Goal: Information Seeking & Learning: Learn about a topic

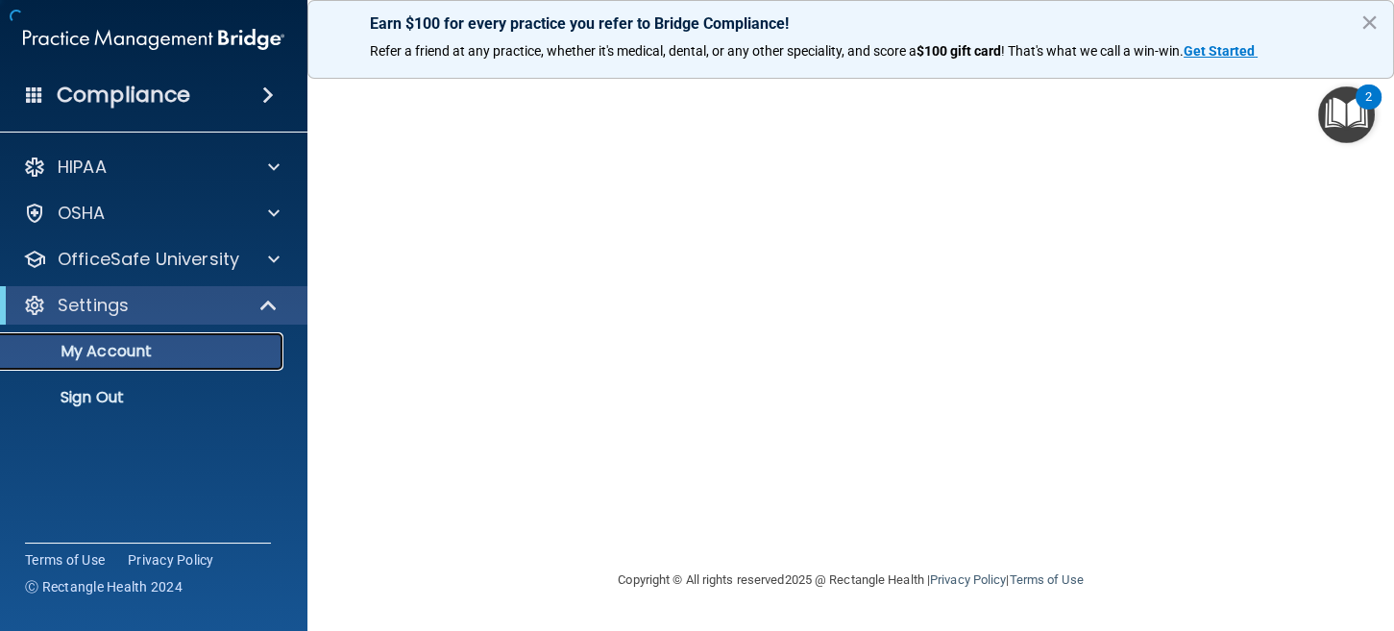
click at [154, 353] on p "My Account" at bounding box center [143, 351] width 262 height 19
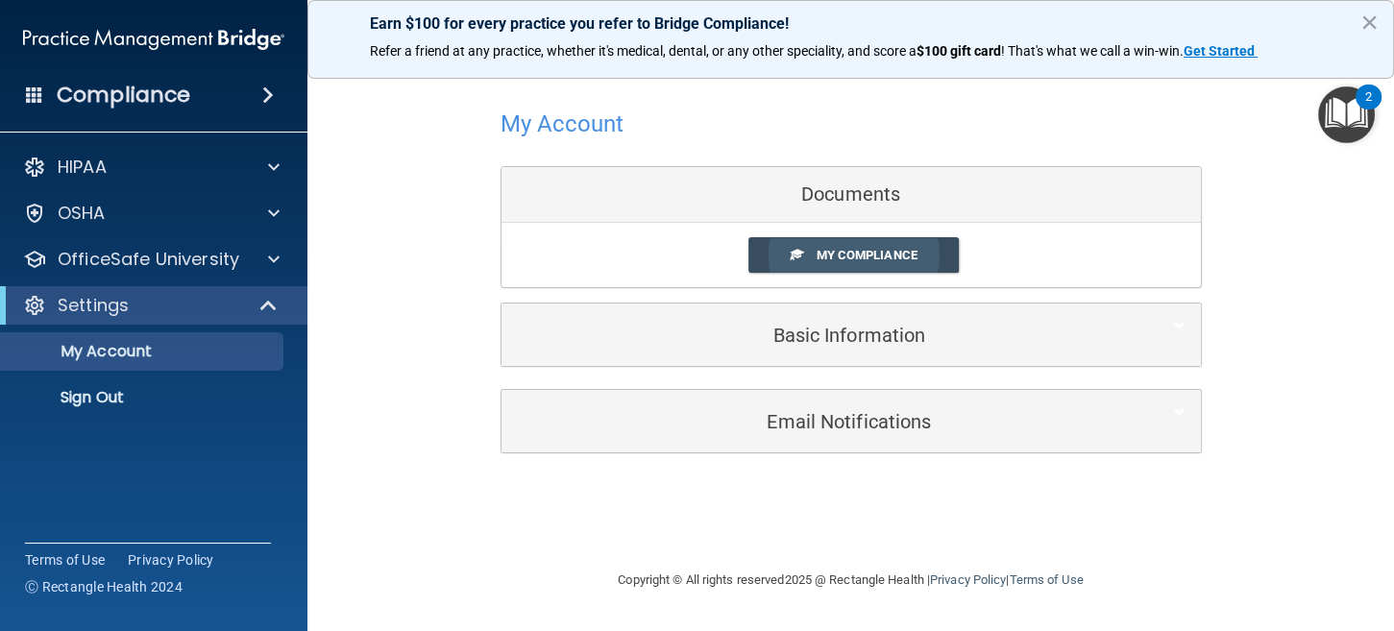
click at [917, 257] on span "My Compliance" at bounding box center [866, 255] width 101 height 14
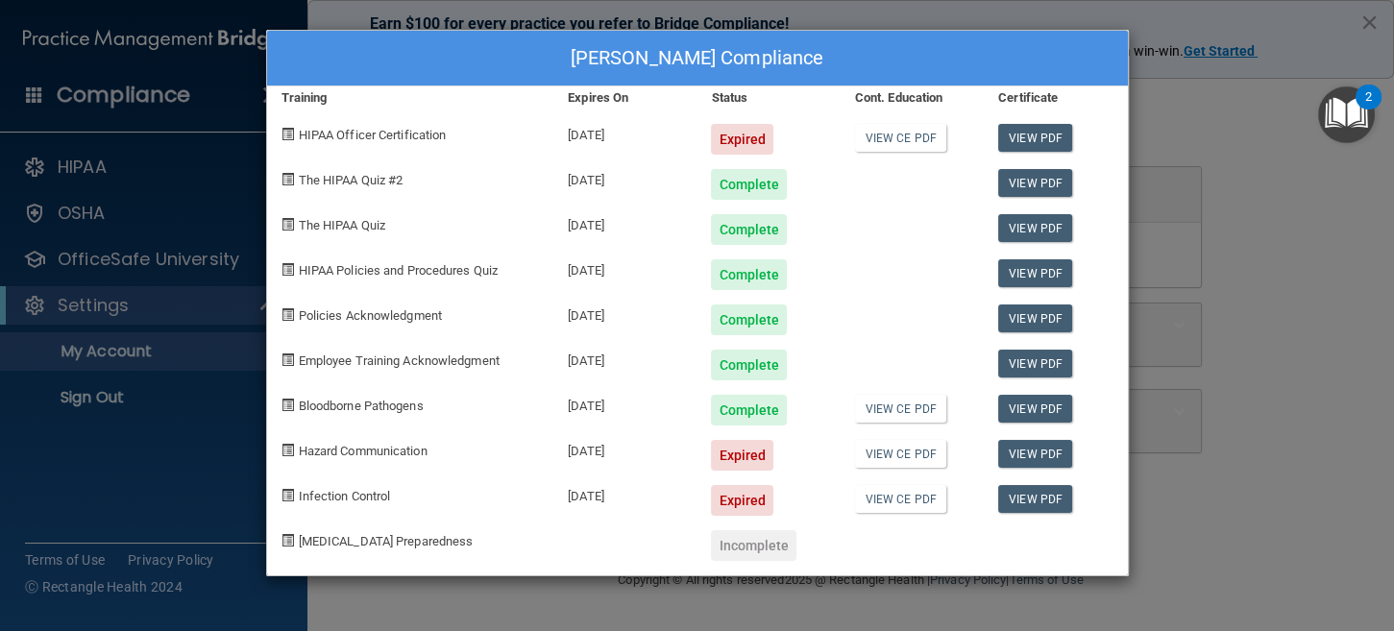
click at [1253, 232] on div "Jacey Miller's Compliance Training Expires On Status Cont. Education Certificat…" at bounding box center [697, 315] width 1394 height 631
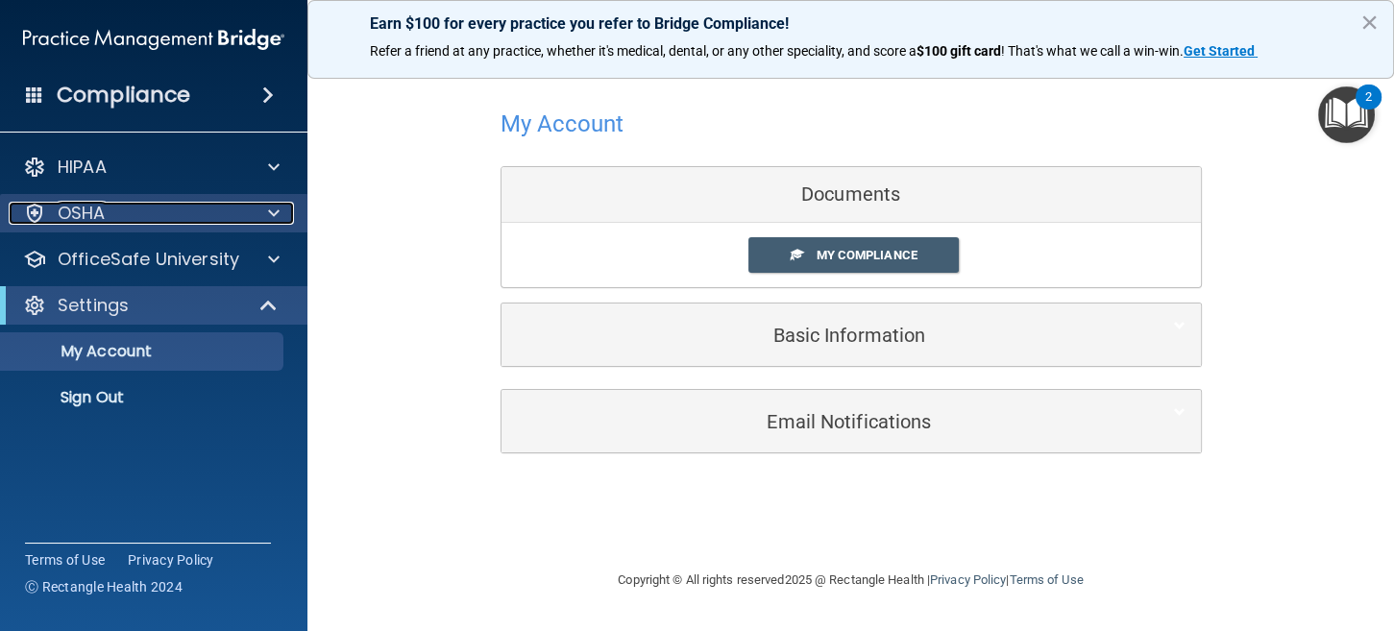
click at [99, 221] on p "OSHA" at bounding box center [82, 213] width 48 height 23
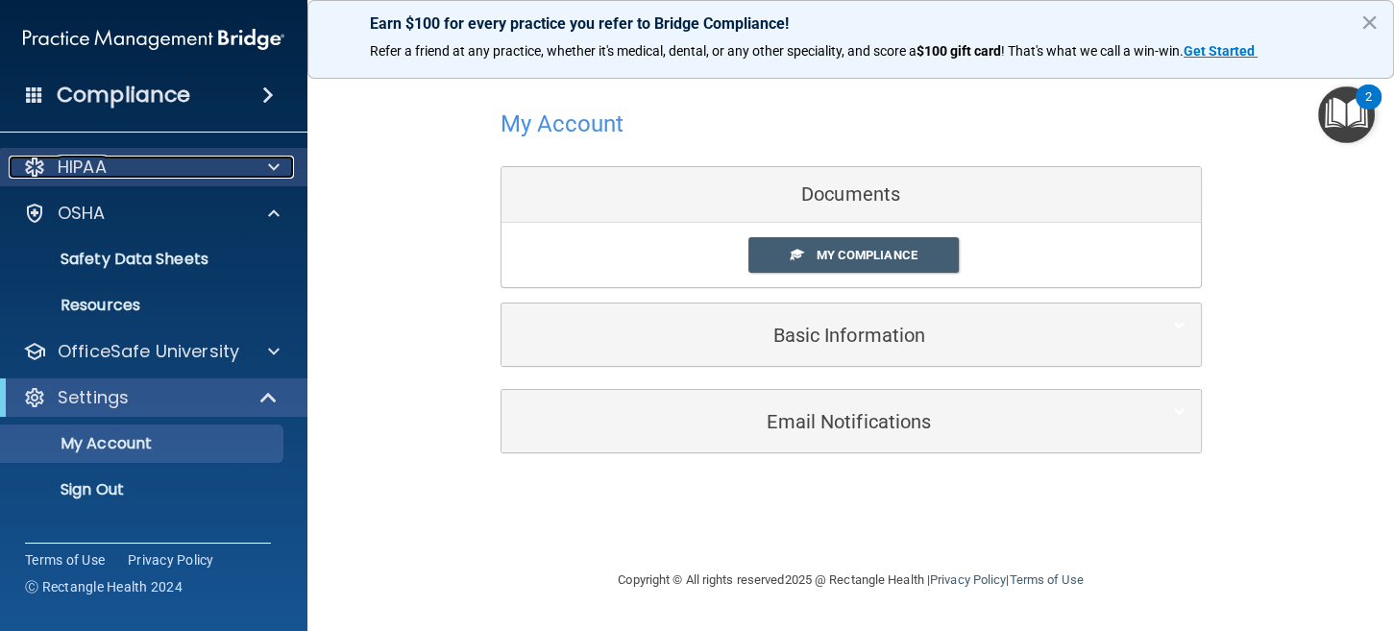
click at [143, 169] on div "HIPAA" at bounding box center [128, 167] width 238 height 23
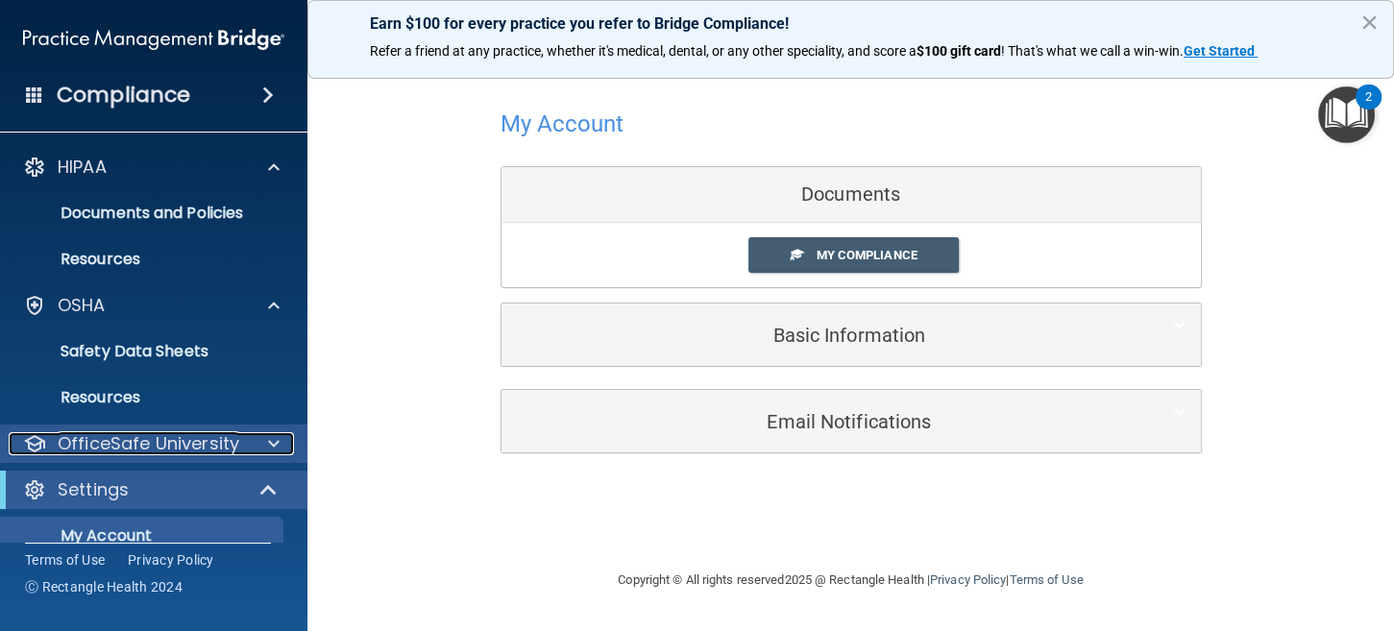
click at [179, 441] on p "OfficeSafe University" at bounding box center [149, 443] width 182 height 23
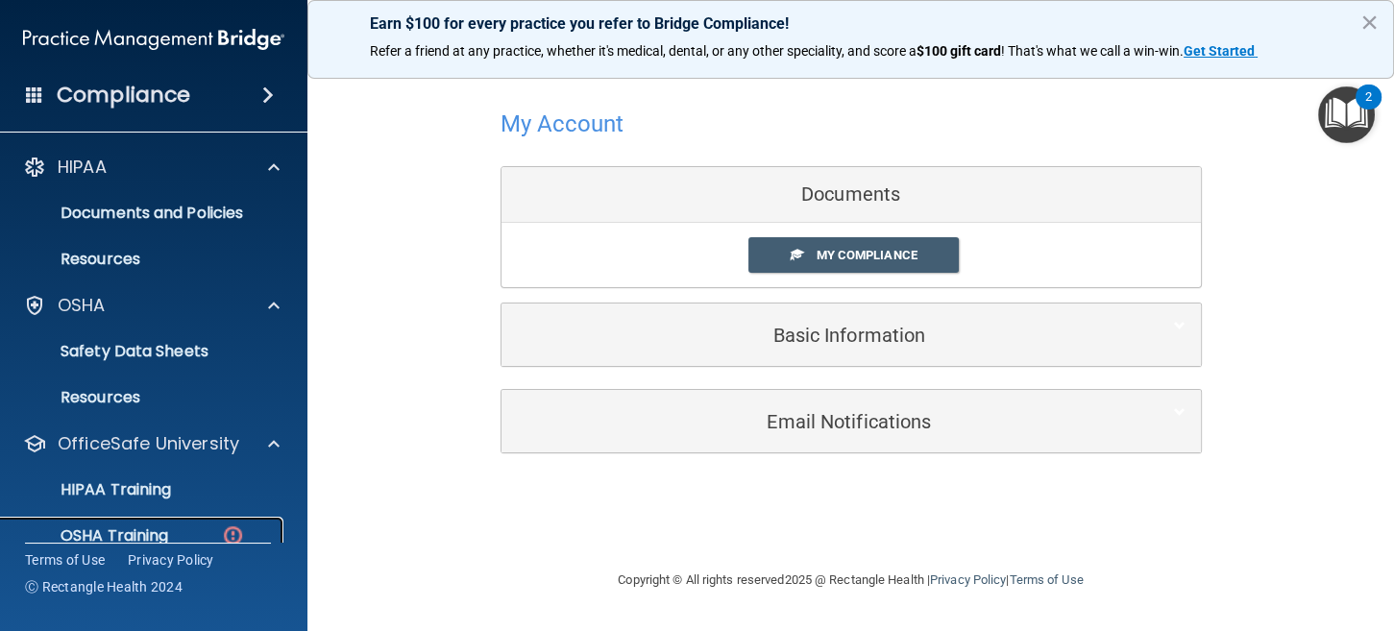
click at [143, 527] on p "OSHA Training" at bounding box center [90, 536] width 156 height 19
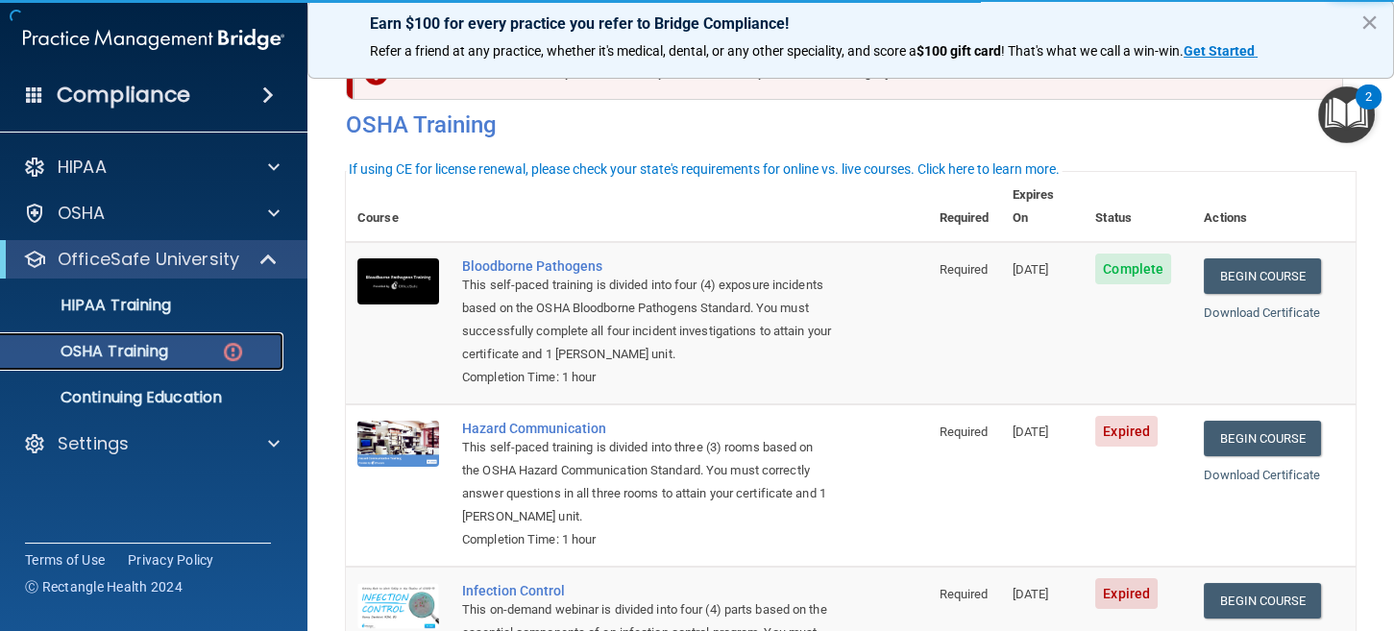
scroll to position [95, 0]
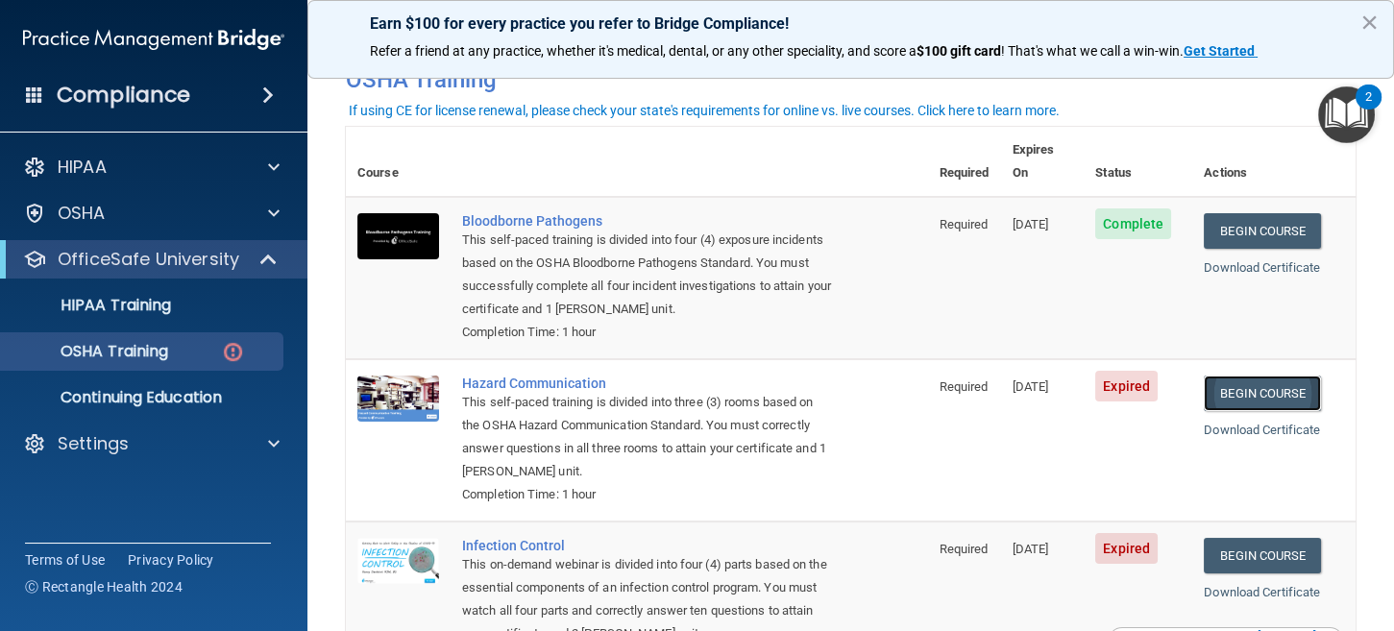
click at [1231, 376] on link "Begin Course" at bounding box center [1262, 394] width 117 height 36
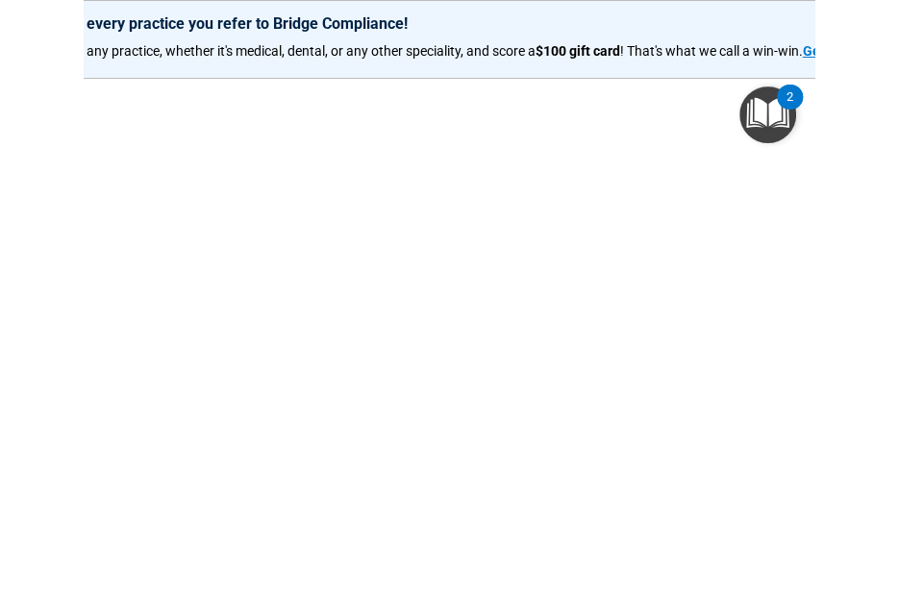
scroll to position [252, 0]
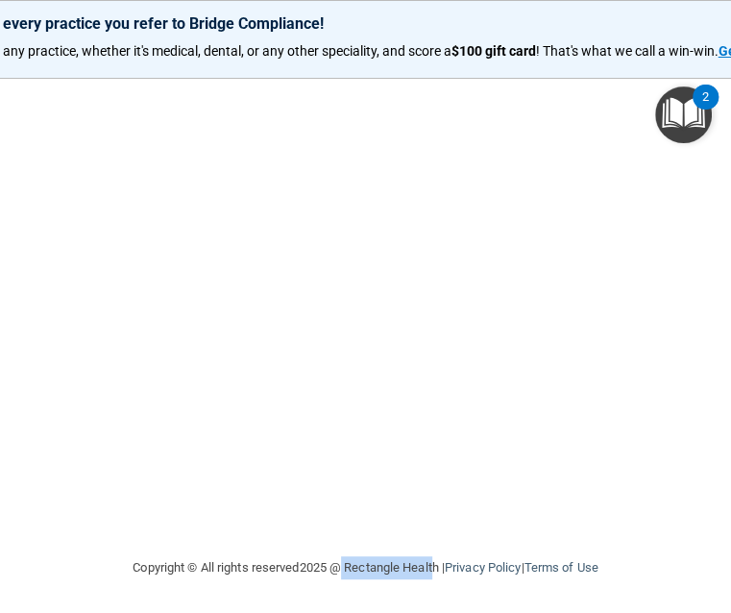
drag, startPoint x: 424, startPoint y: 607, endPoint x: 330, endPoint y: 592, distance: 95.4
click at [330, 592] on div "Copyright © All rights reserved 2025 @ Rectangle Health | Privacy Policy | Term…" at bounding box center [366, 568] width 980 height 62
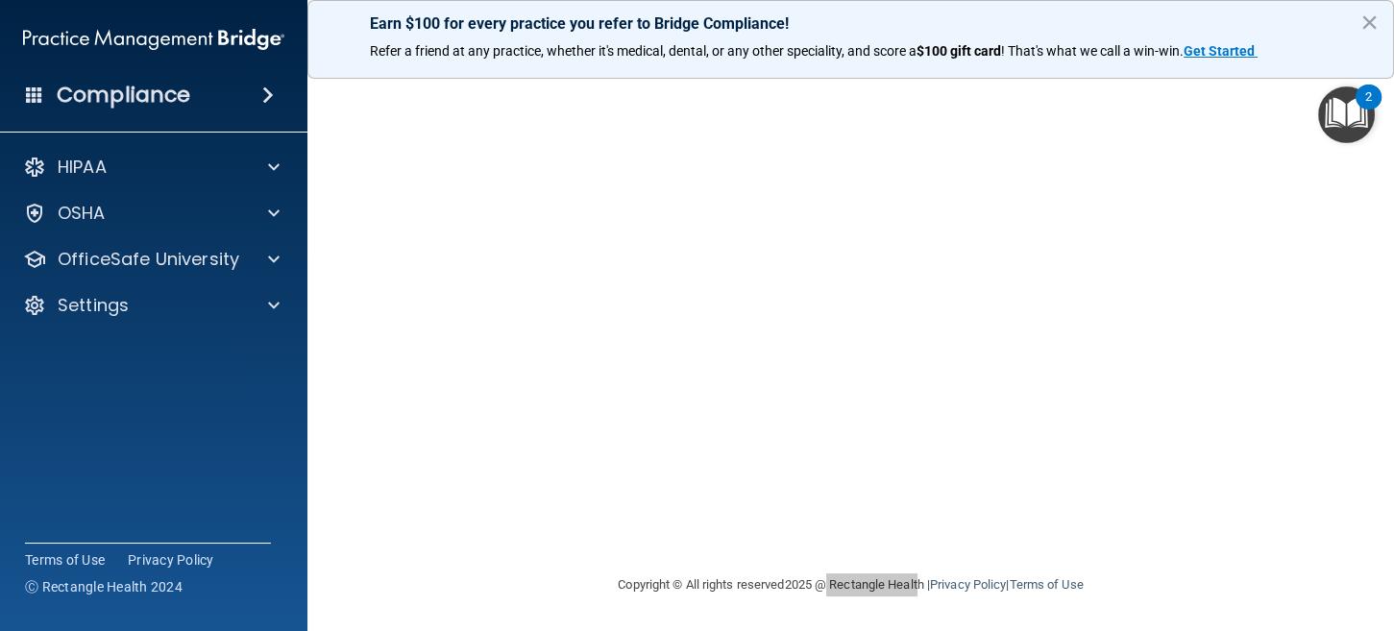
scroll to position [92, 0]
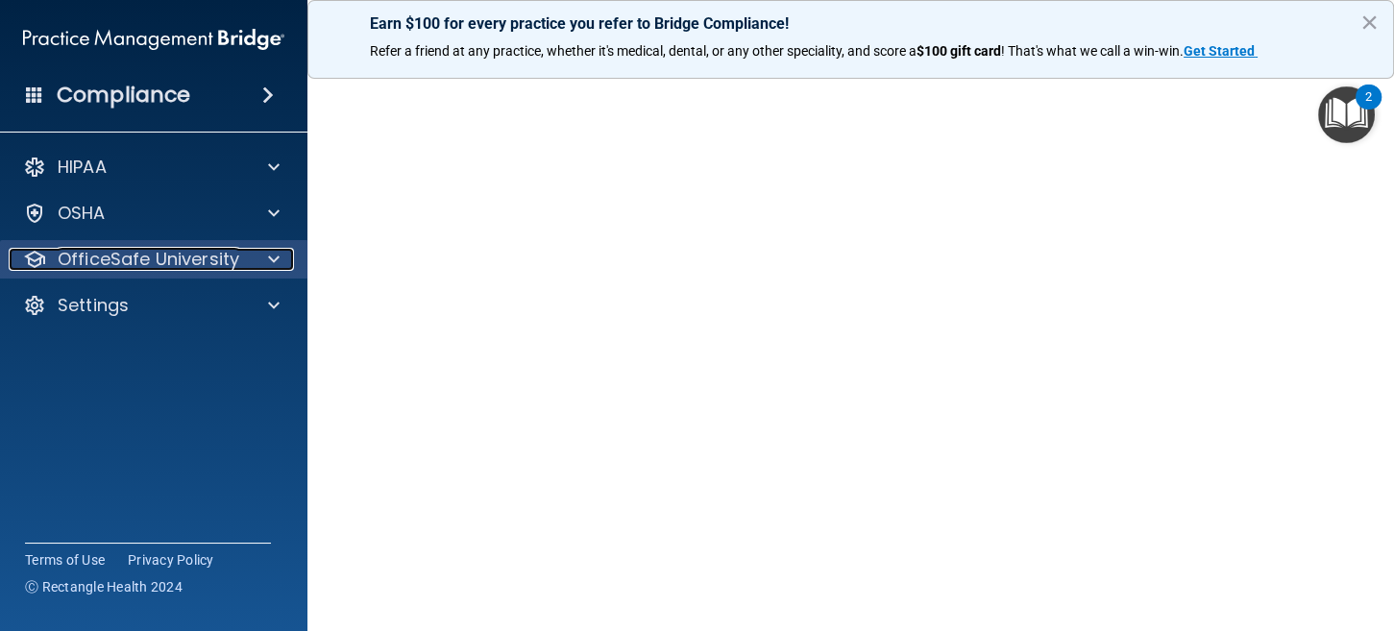
click at [135, 261] on p "OfficeSafe University" at bounding box center [149, 259] width 182 height 23
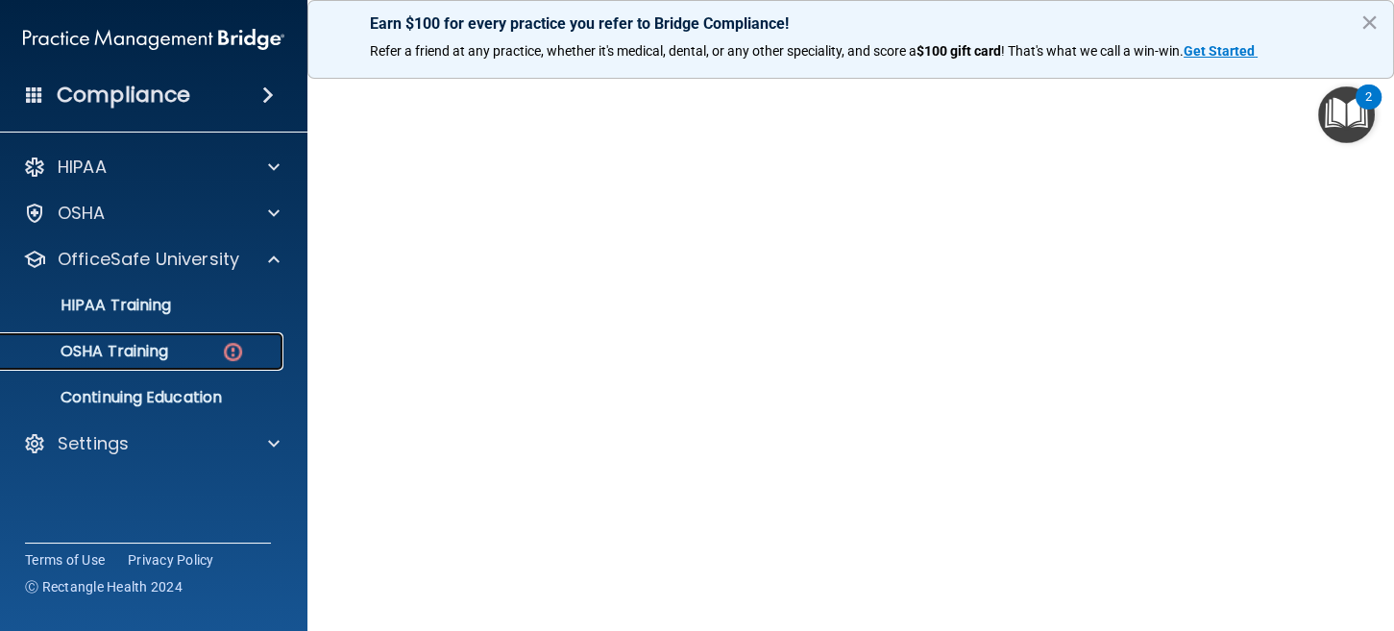
click at [147, 359] on p "OSHA Training" at bounding box center [90, 351] width 156 height 19
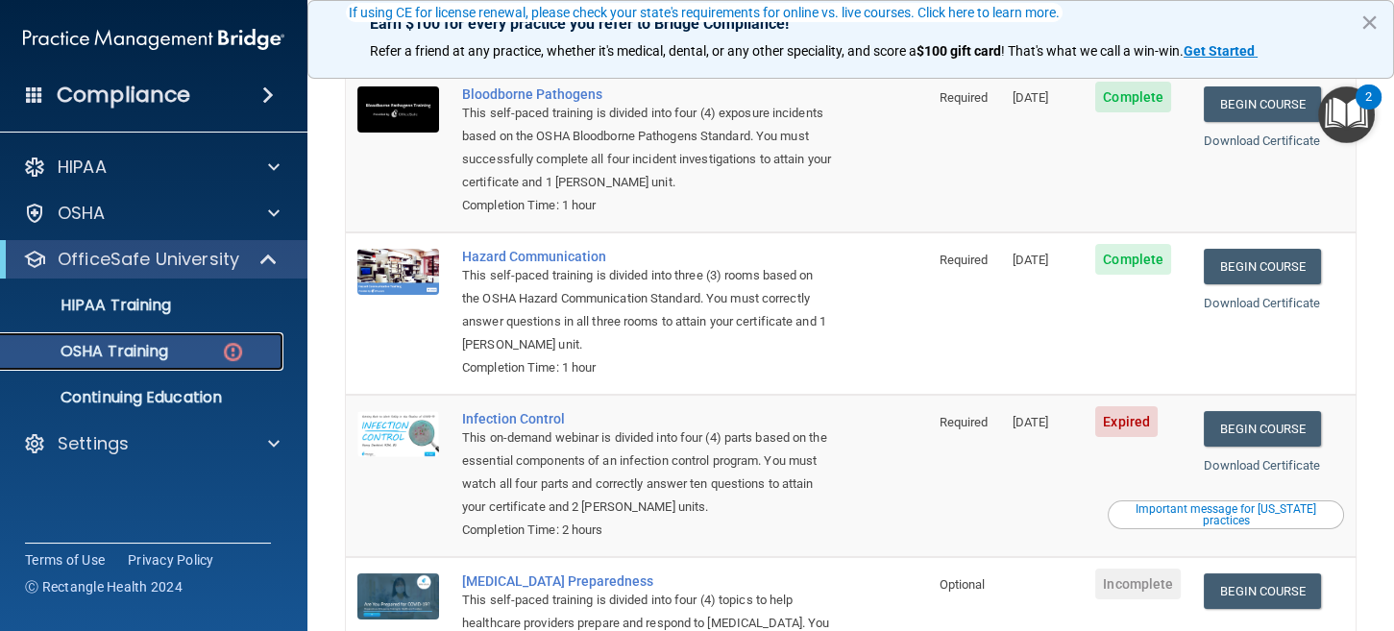
scroll to position [284, 0]
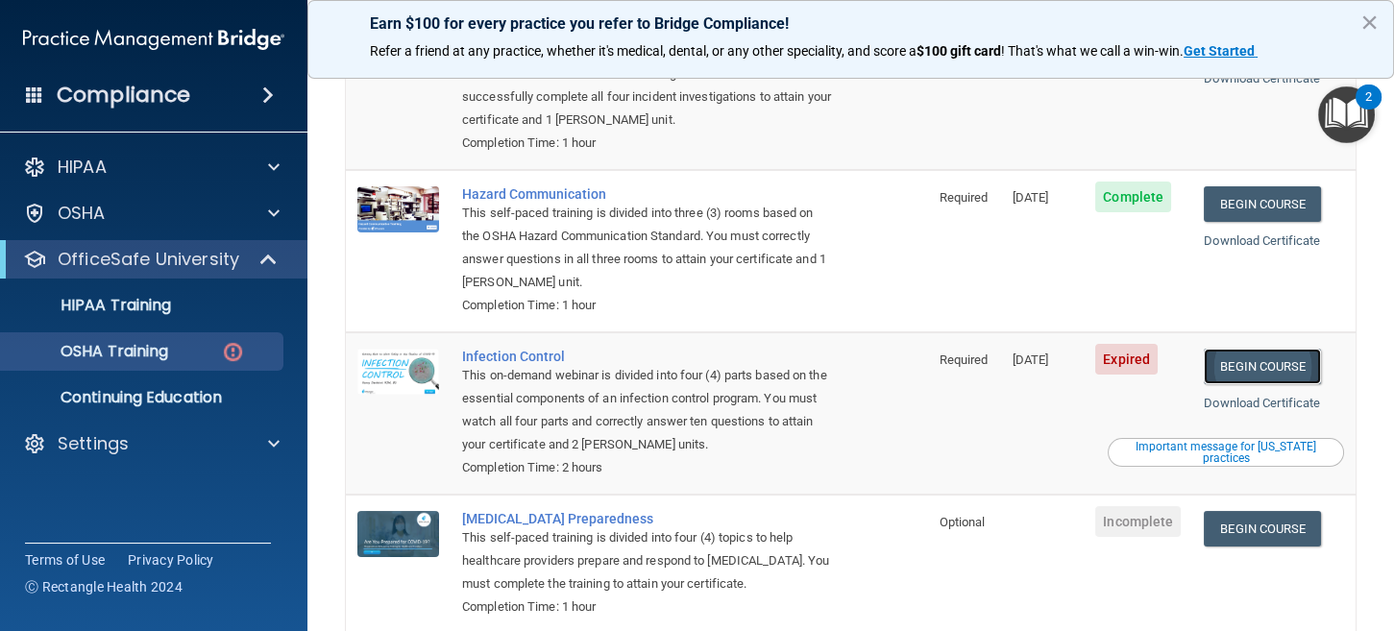
click at [1247, 349] on link "Begin Course" at bounding box center [1262, 367] width 117 height 36
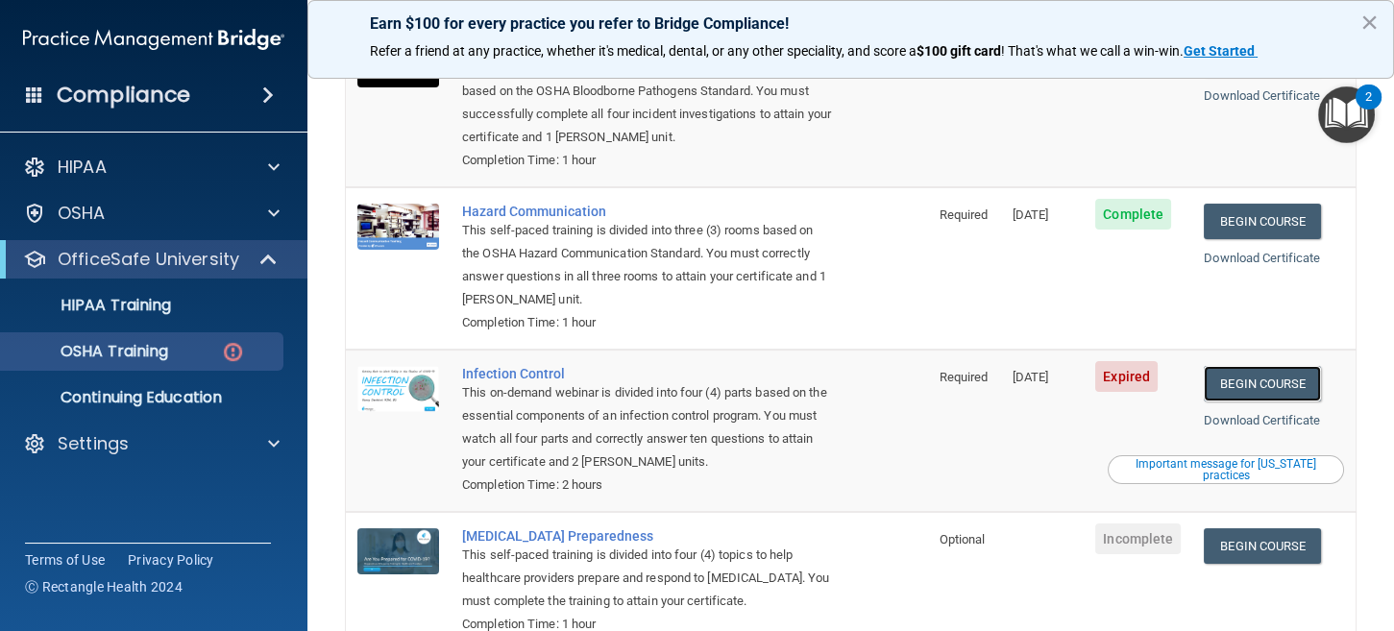
scroll to position [176, 0]
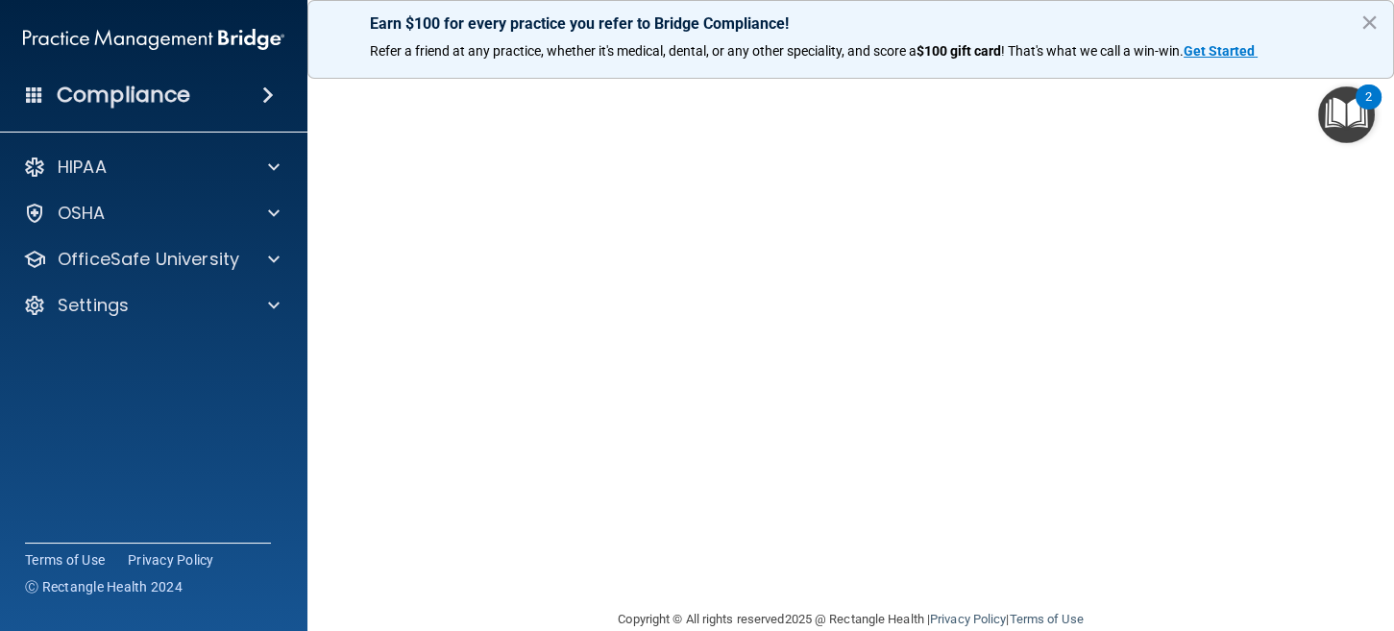
scroll to position [191, 0]
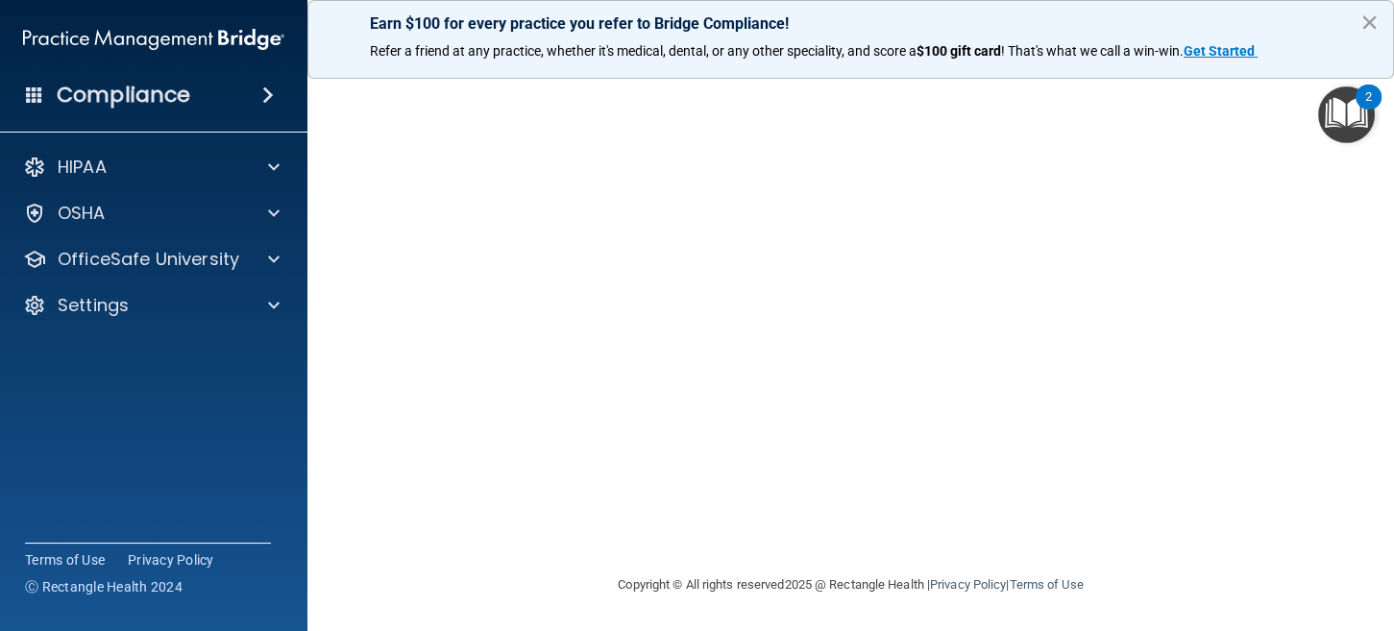
click at [1361, 12] on button "×" at bounding box center [1370, 22] width 18 height 31
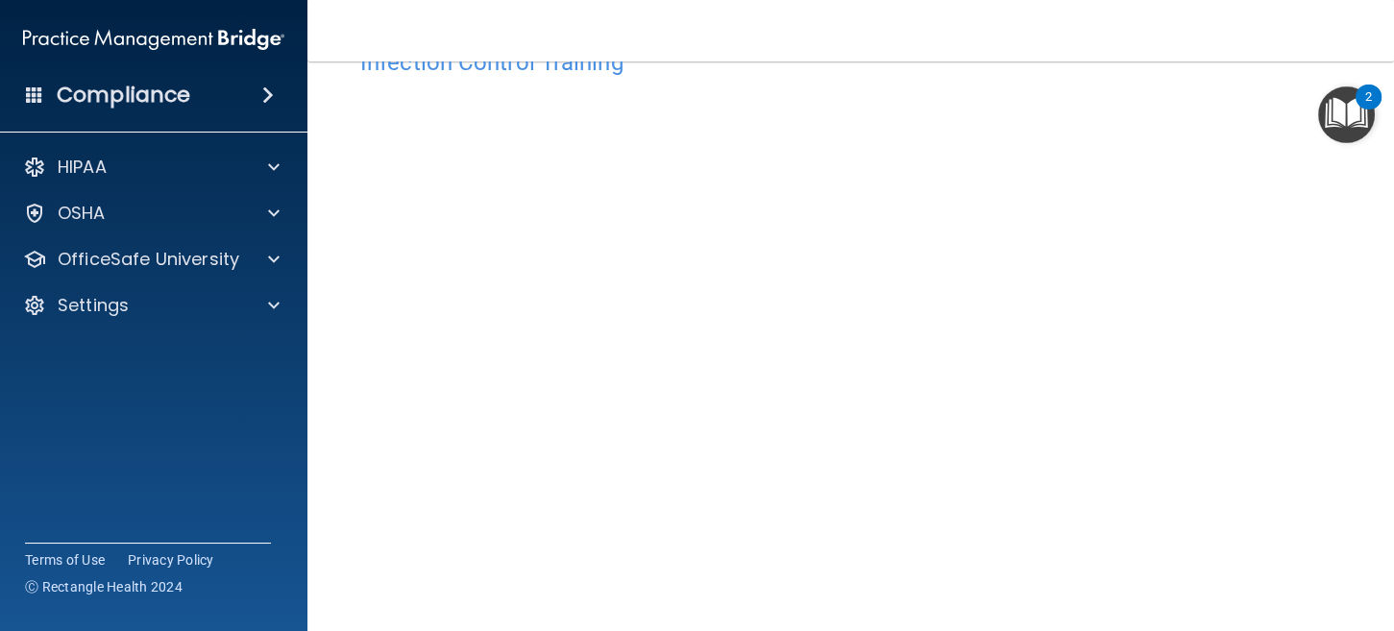
scroll to position [95, 0]
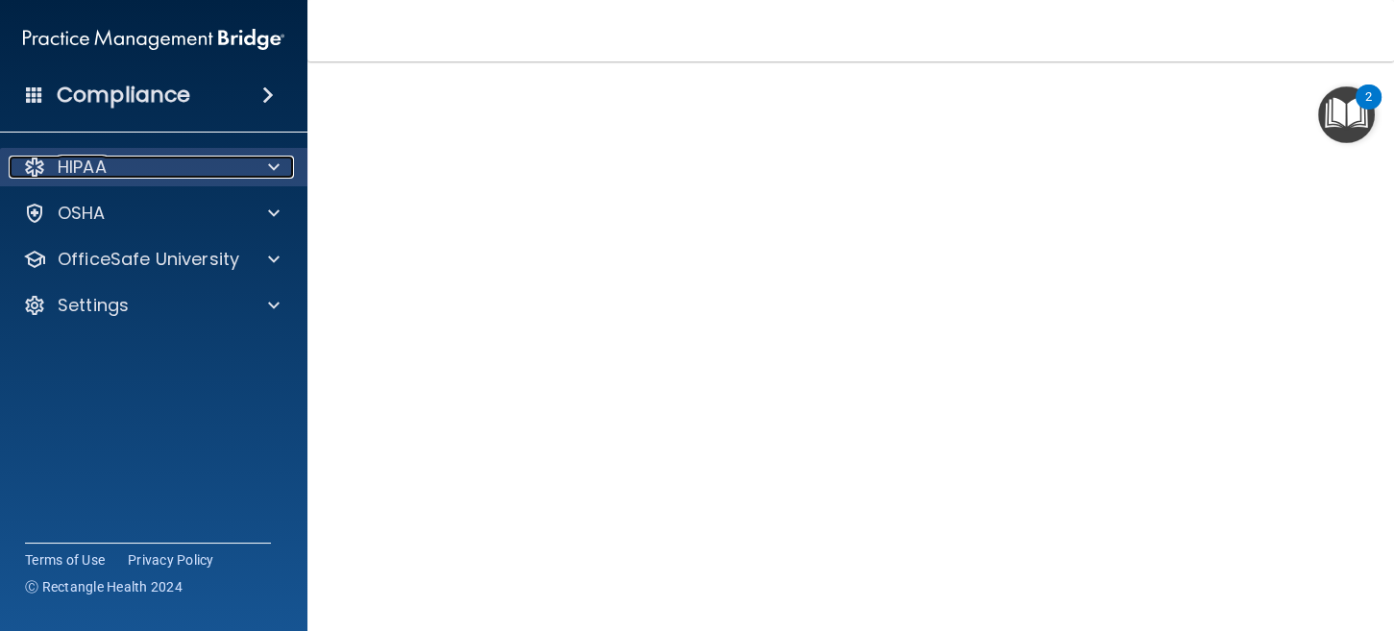
click at [123, 171] on div "HIPAA" at bounding box center [128, 167] width 238 height 23
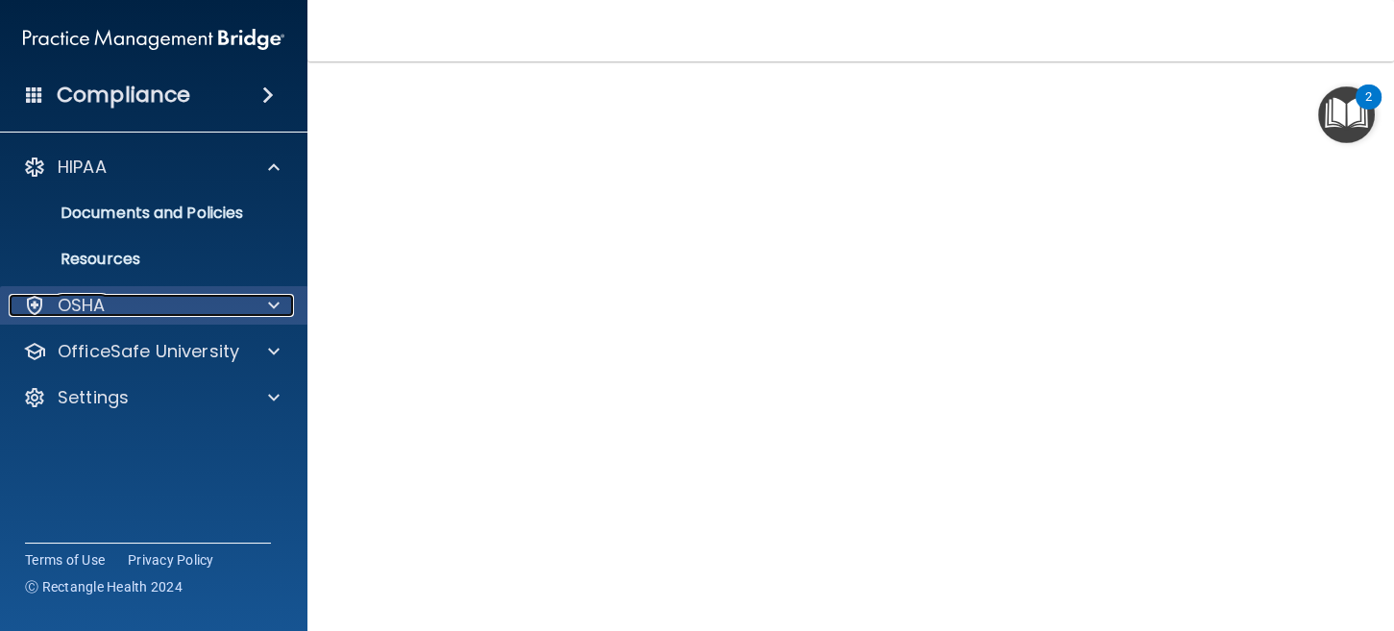
click at [150, 301] on div "OSHA" at bounding box center [128, 305] width 238 height 23
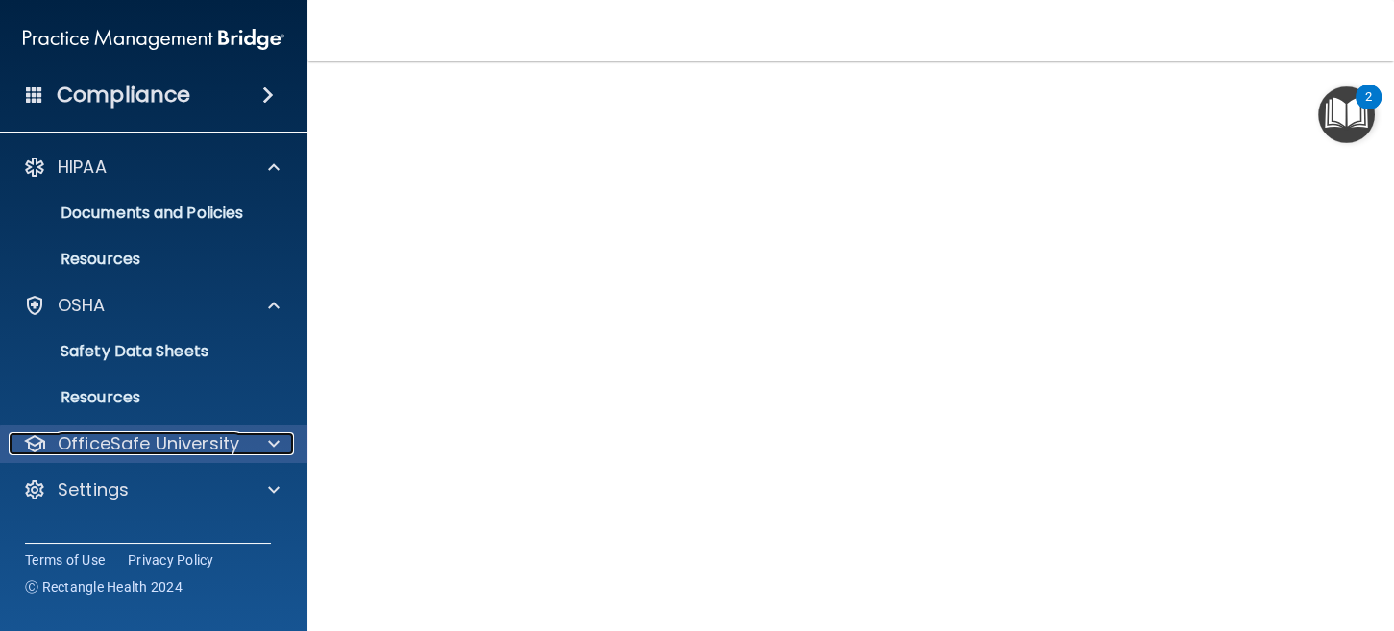
click at [171, 438] on p "OfficeSafe University" at bounding box center [149, 443] width 182 height 23
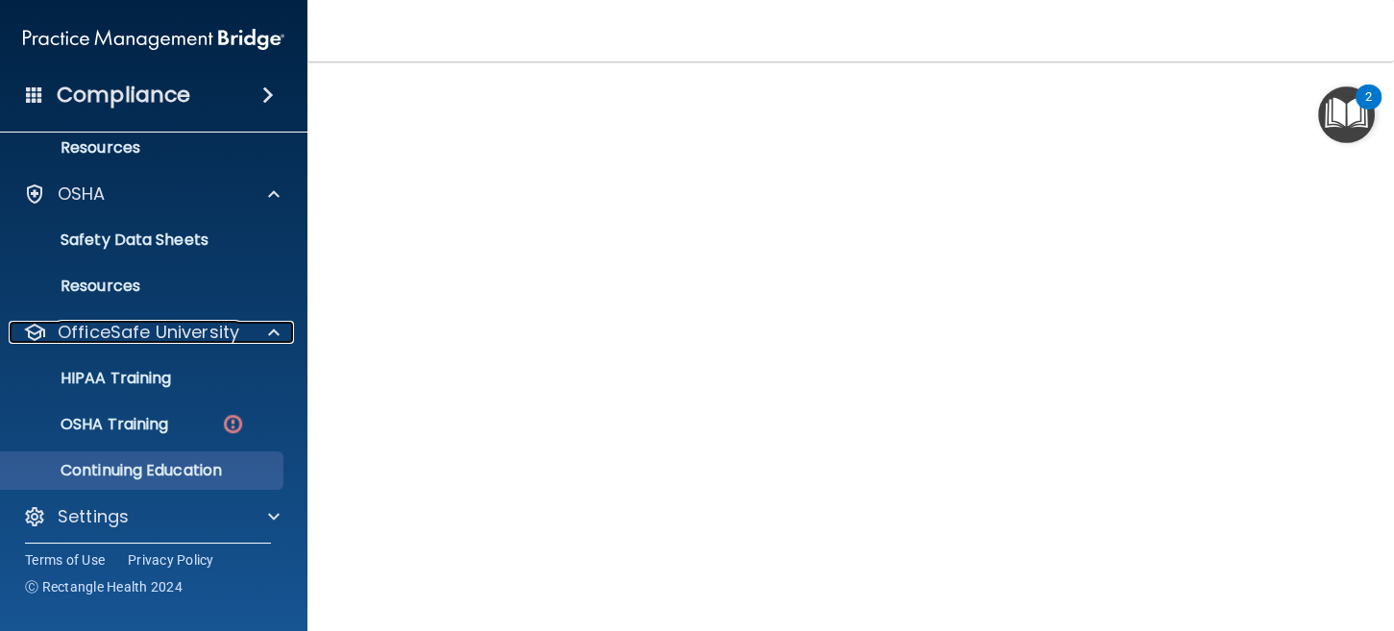
scroll to position [119, 0]
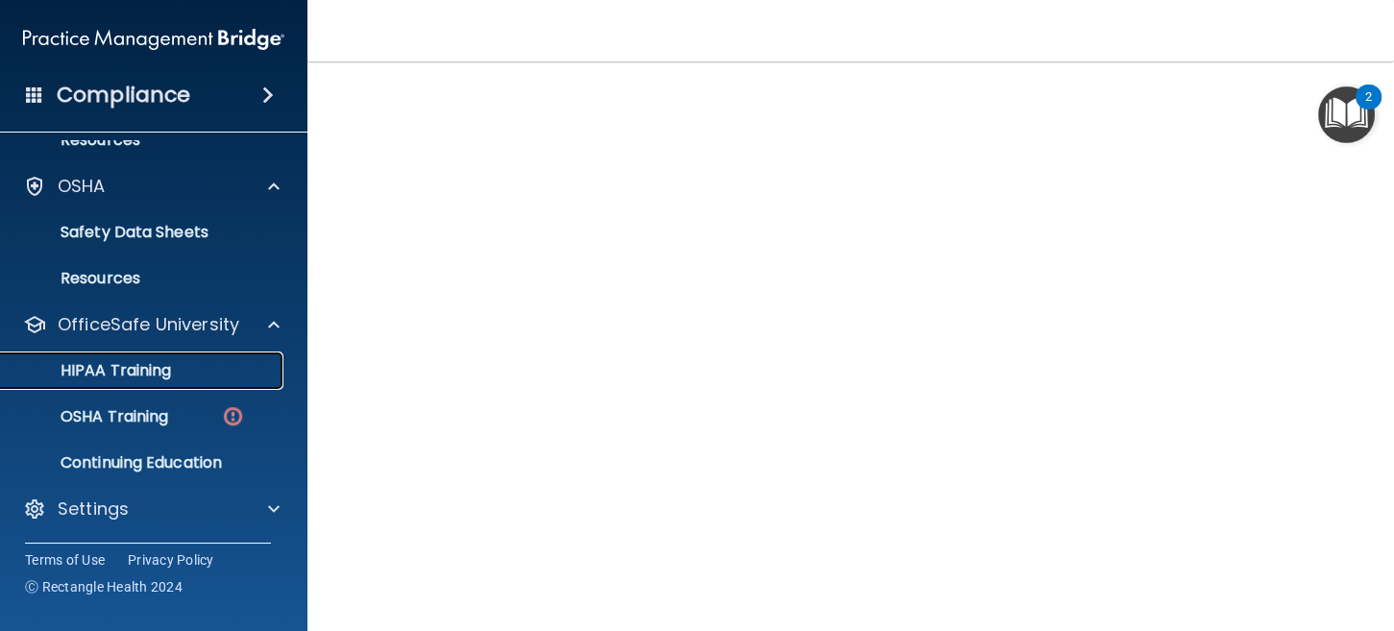
click at [170, 376] on p "HIPAA Training" at bounding box center [91, 370] width 159 height 19
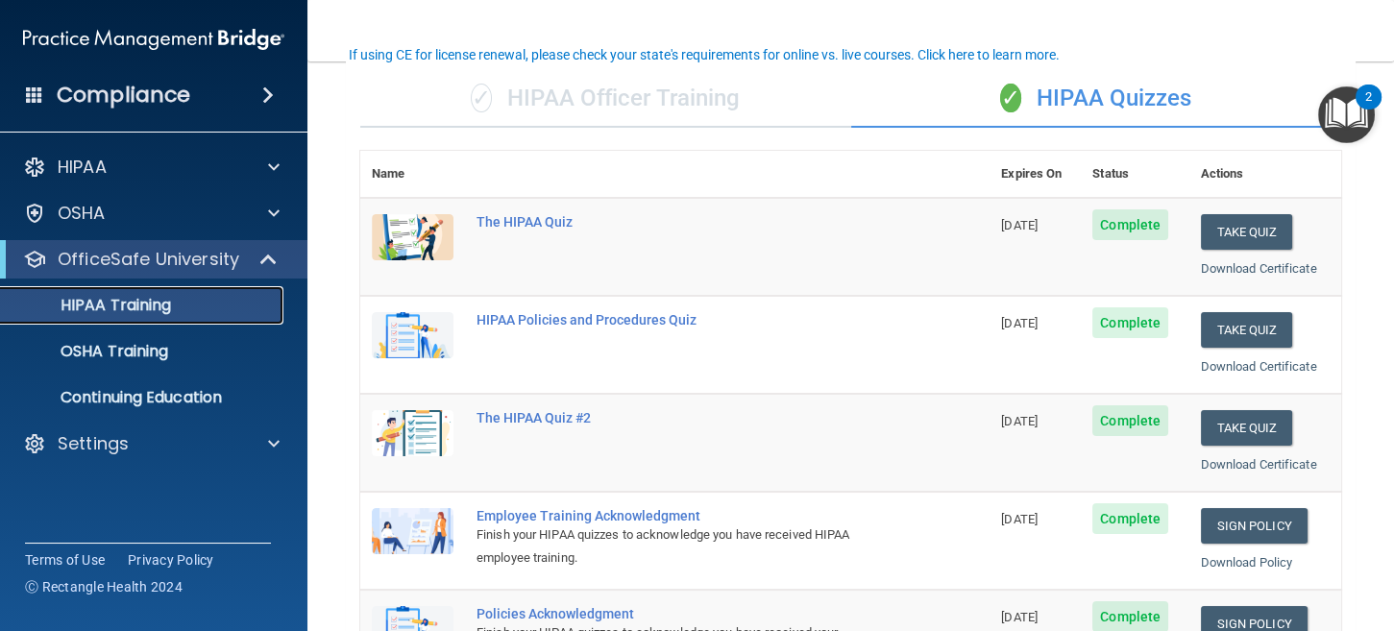
scroll to position [236, 0]
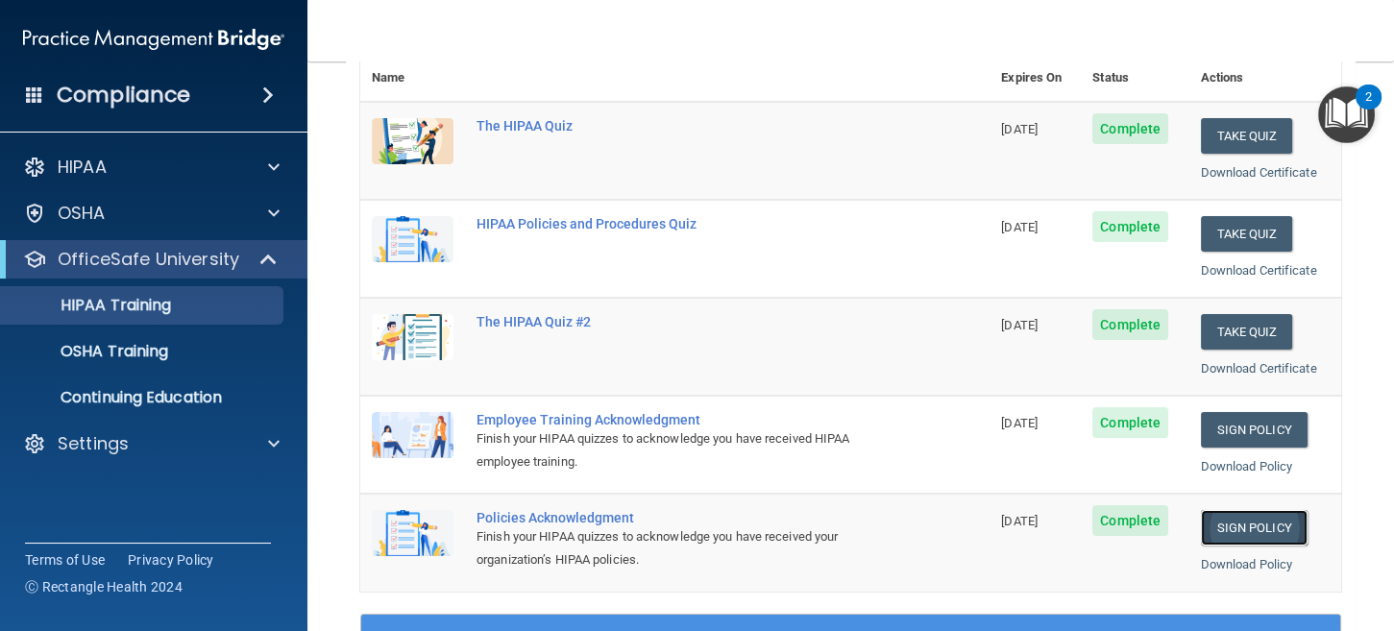
click at [1233, 526] on link "Sign Policy" at bounding box center [1254, 528] width 107 height 36
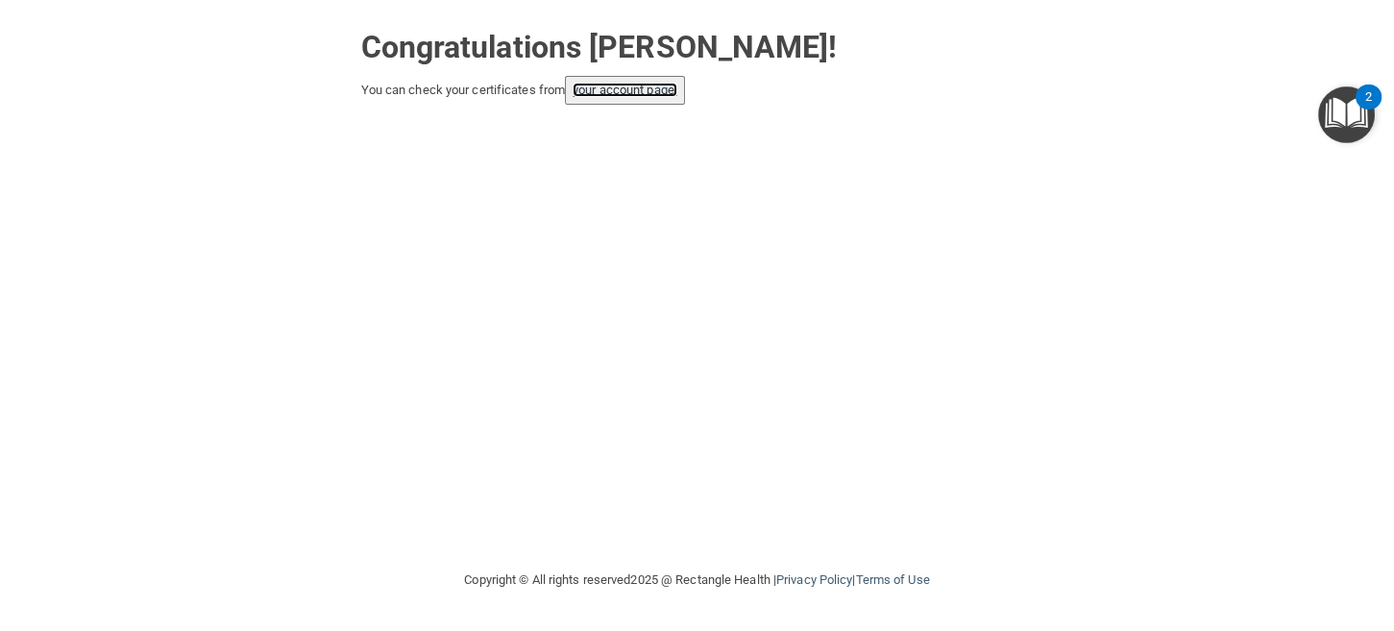
click at [640, 95] on link "your account page!" at bounding box center [625, 90] width 105 height 14
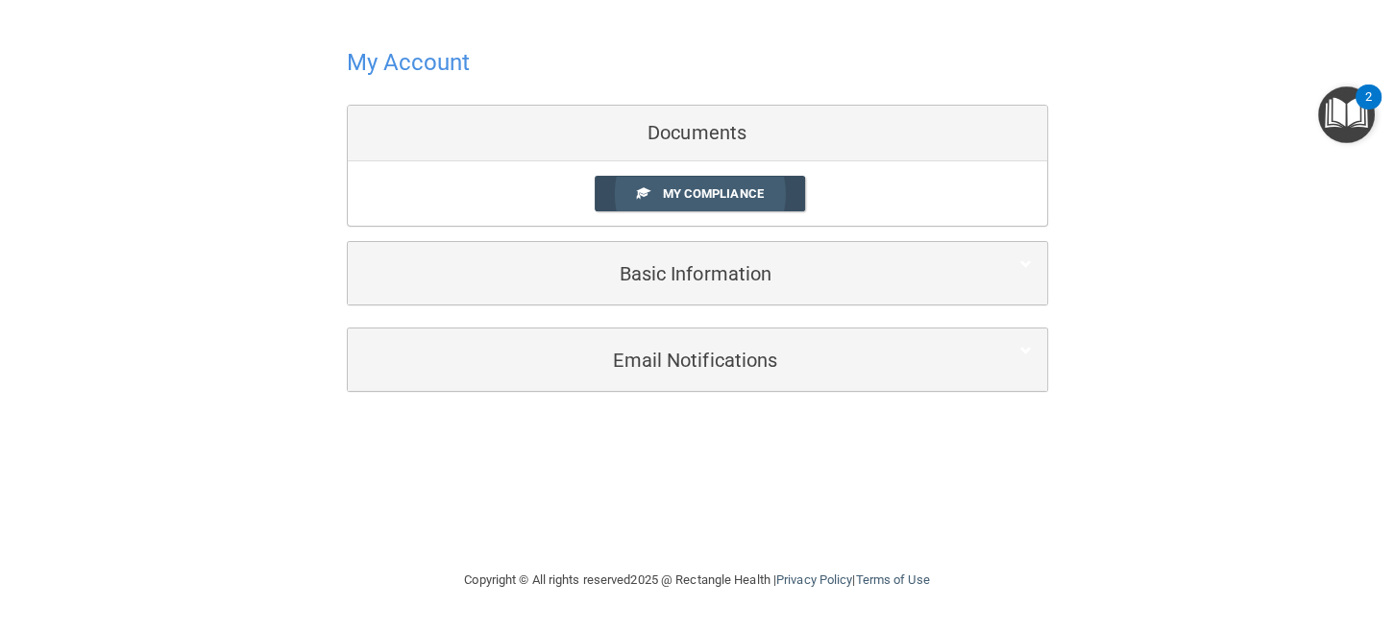
click at [733, 185] on link "My Compliance" at bounding box center [700, 194] width 210 height 36
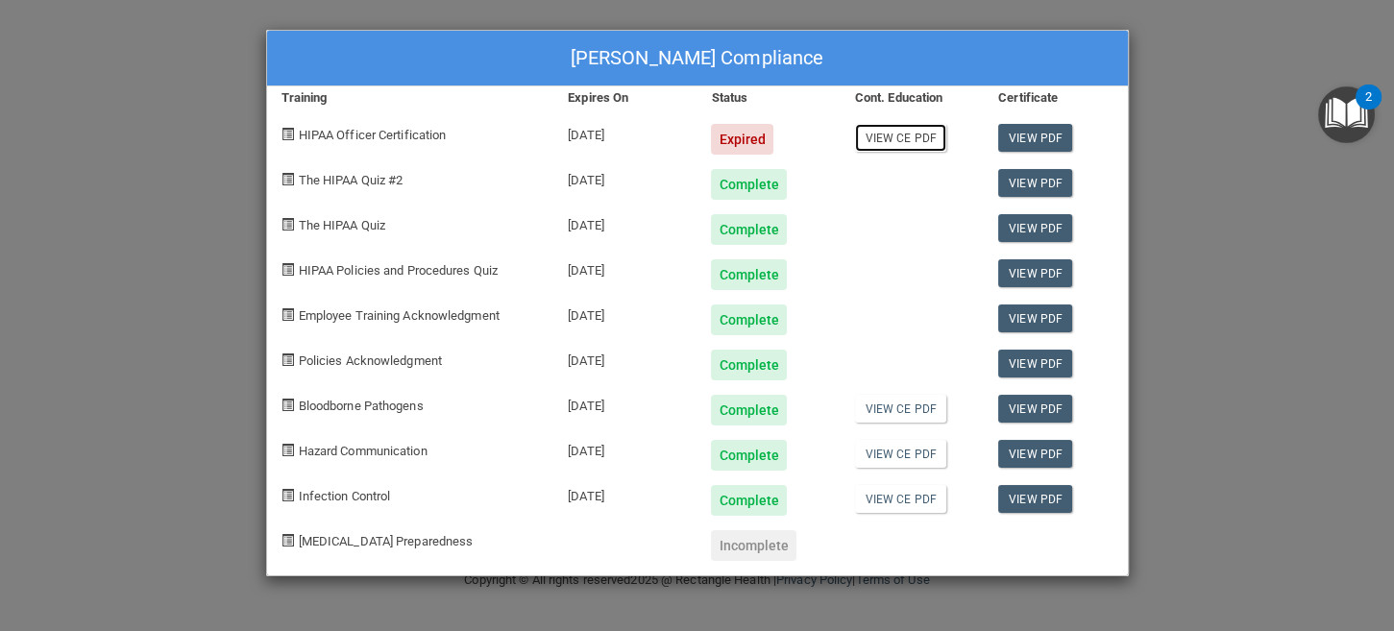
click at [927, 136] on link "View CE PDF" at bounding box center [900, 138] width 91 height 28
click at [1057, 131] on link "View PDF" at bounding box center [1036, 138] width 74 height 28
click at [889, 411] on link "View CE PDF" at bounding box center [900, 409] width 91 height 28
click at [1165, 116] on div "Jacey Miller's Compliance Training Expires On Status Cont. Education Certificat…" at bounding box center [697, 315] width 1394 height 631
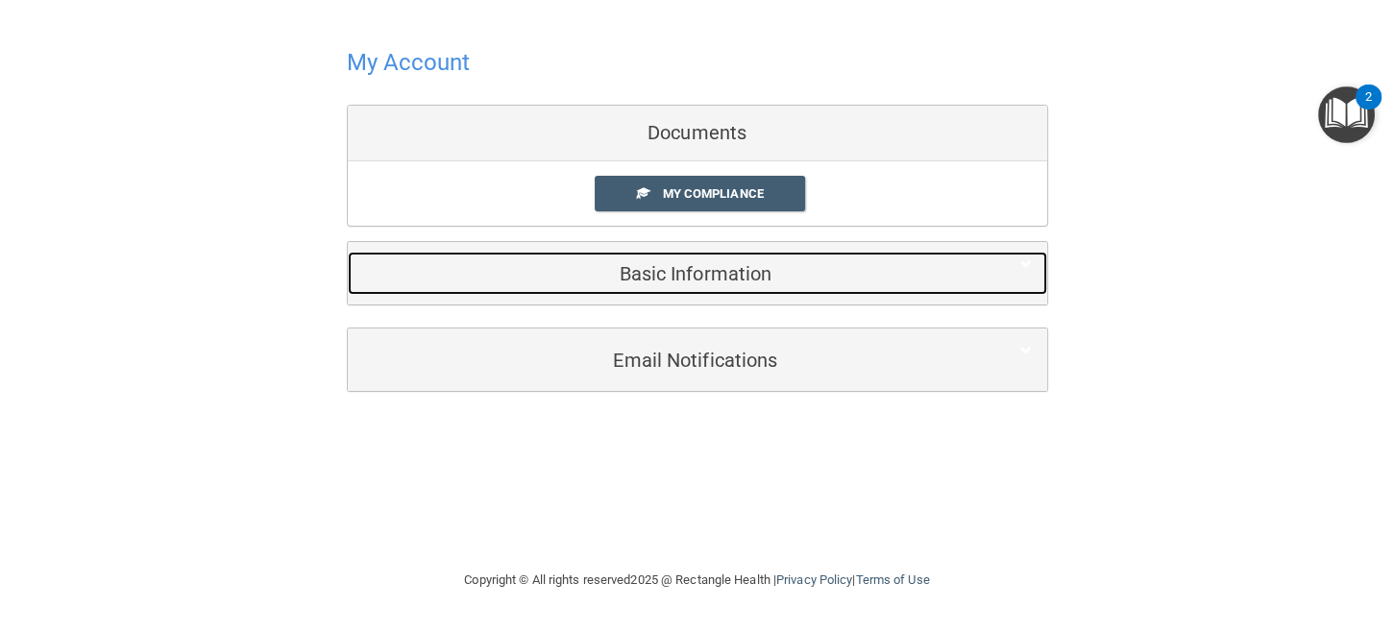
click at [772, 261] on div "Basic Information" at bounding box center [668, 273] width 641 height 43
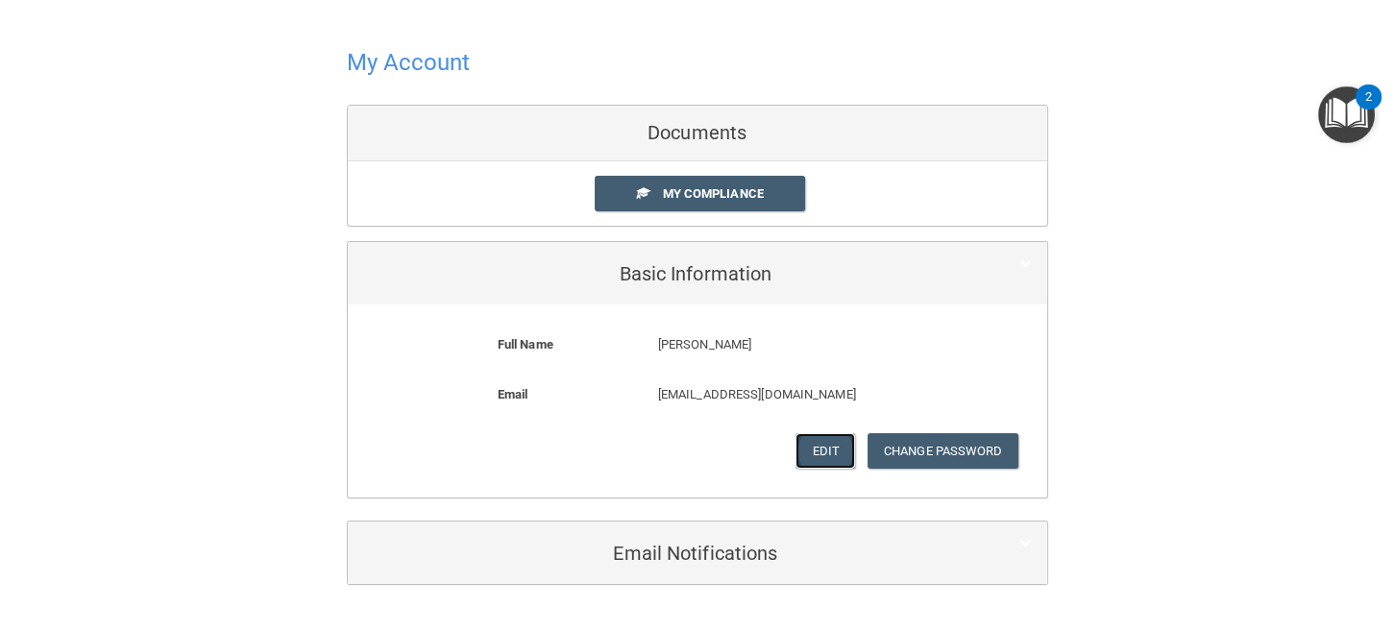
click at [796, 447] on button "Edit" at bounding box center [825, 451] width 59 height 36
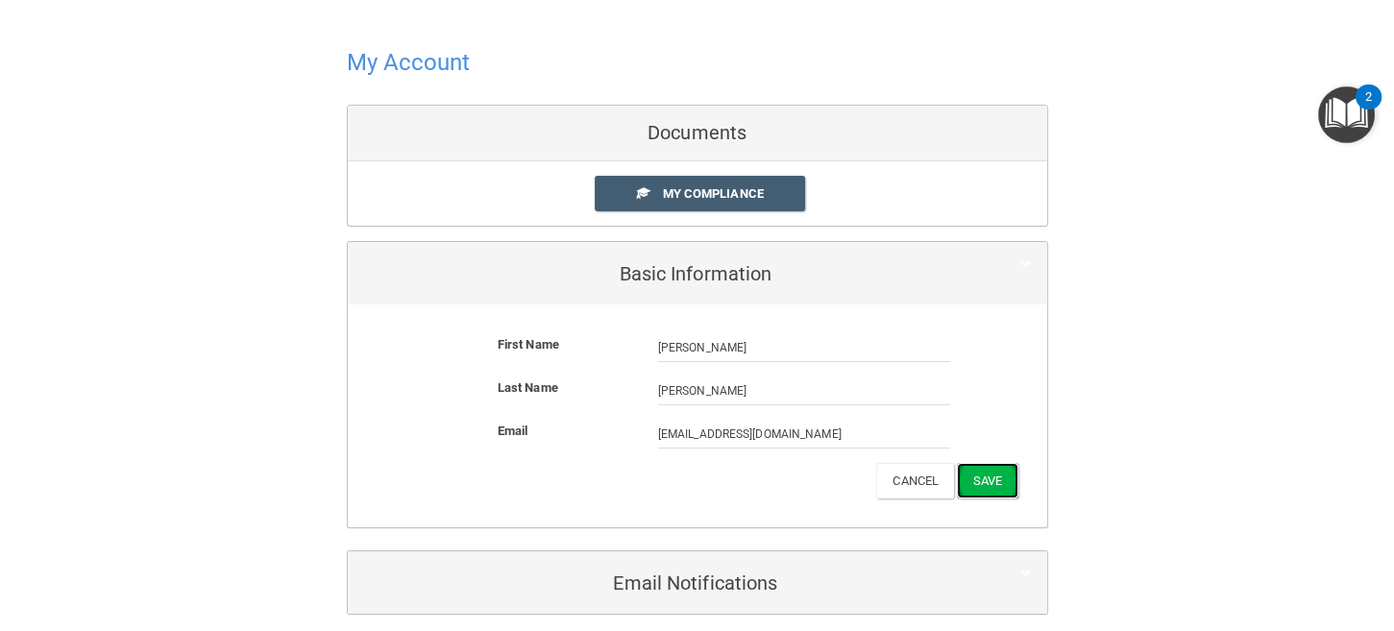
click at [979, 471] on button "Save" at bounding box center [987, 481] width 61 height 36
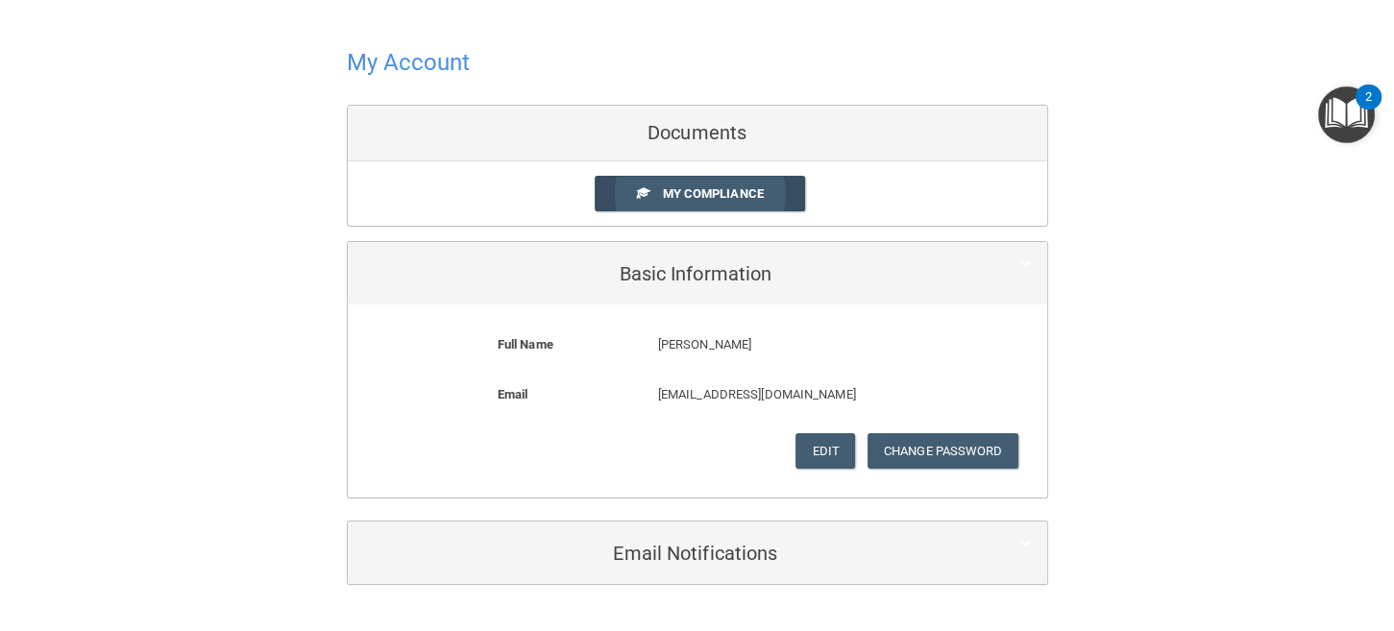
click at [662, 195] on span "My Compliance" at bounding box center [712, 193] width 101 height 14
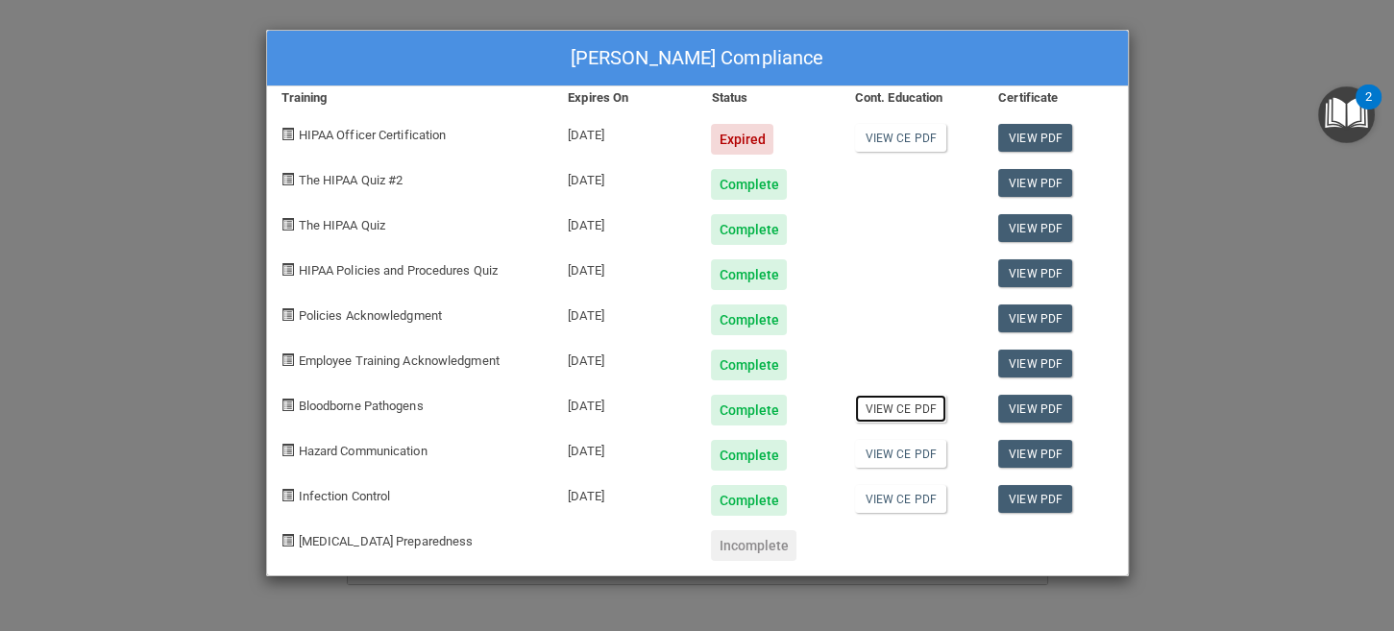
click at [920, 404] on link "View CE PDF" at bounding box center [900, 409] width 91 height 28
click at [897, 453] on link "View CE PDF" at bounding box center [900, 454] width 91 height 28
click at [937, 506] on link "View CE PDF" at bounding box center [900, 499] width 91 height 28
click at [1052, 516] on div at bounding box center [1055, 538] width 143 height 45
click at [1051, 501] on link "View PDF" at bounding box center [1036, 499] width 74 height 28
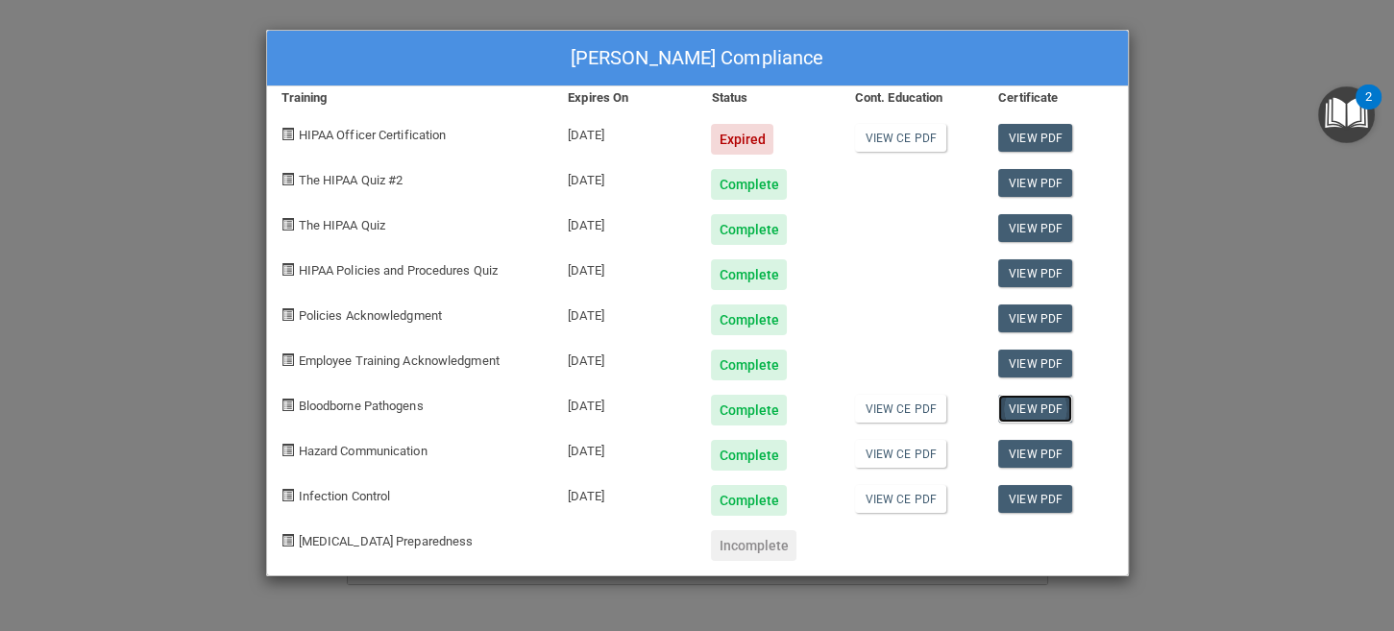
click at [1055, 403] on link "View PDF" at bounding box center [1036, 409] width 74 height 28
click at [1024, 456] on link "View PDF" at bounding box center [1036, 454] width 74 height 28
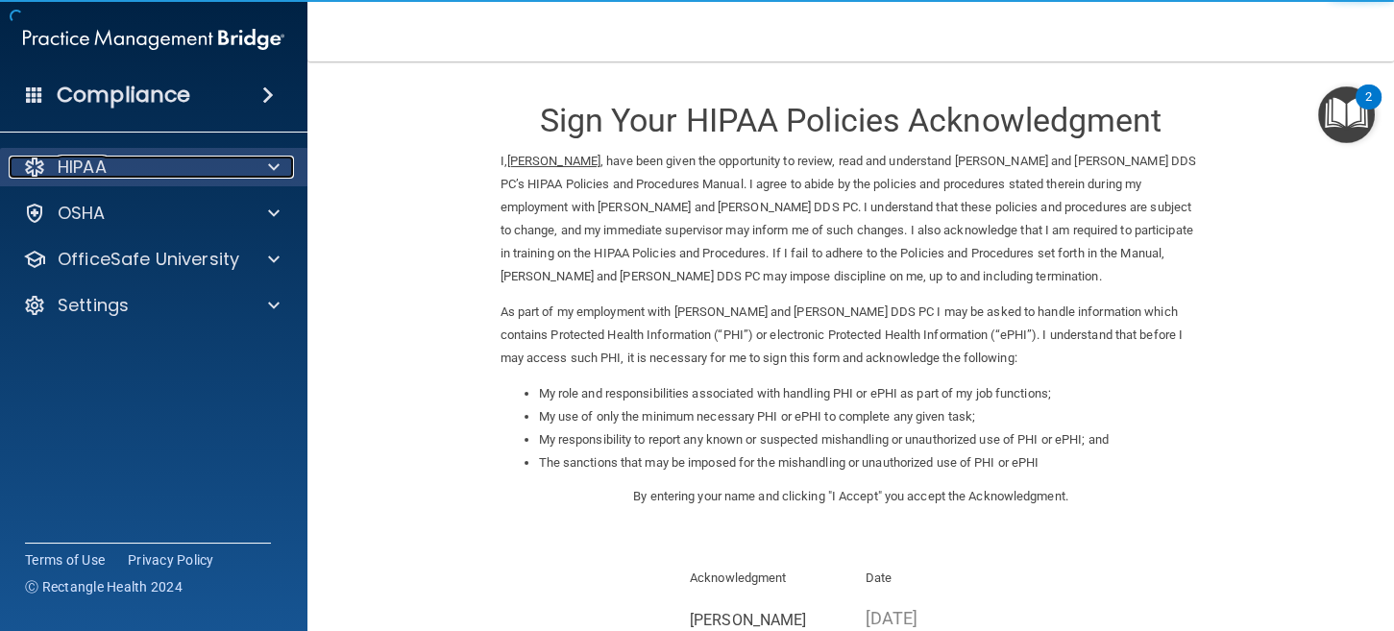
click at [139, 159] on div "HIPAA" at bounding box center [128, 167] width 238 height 23
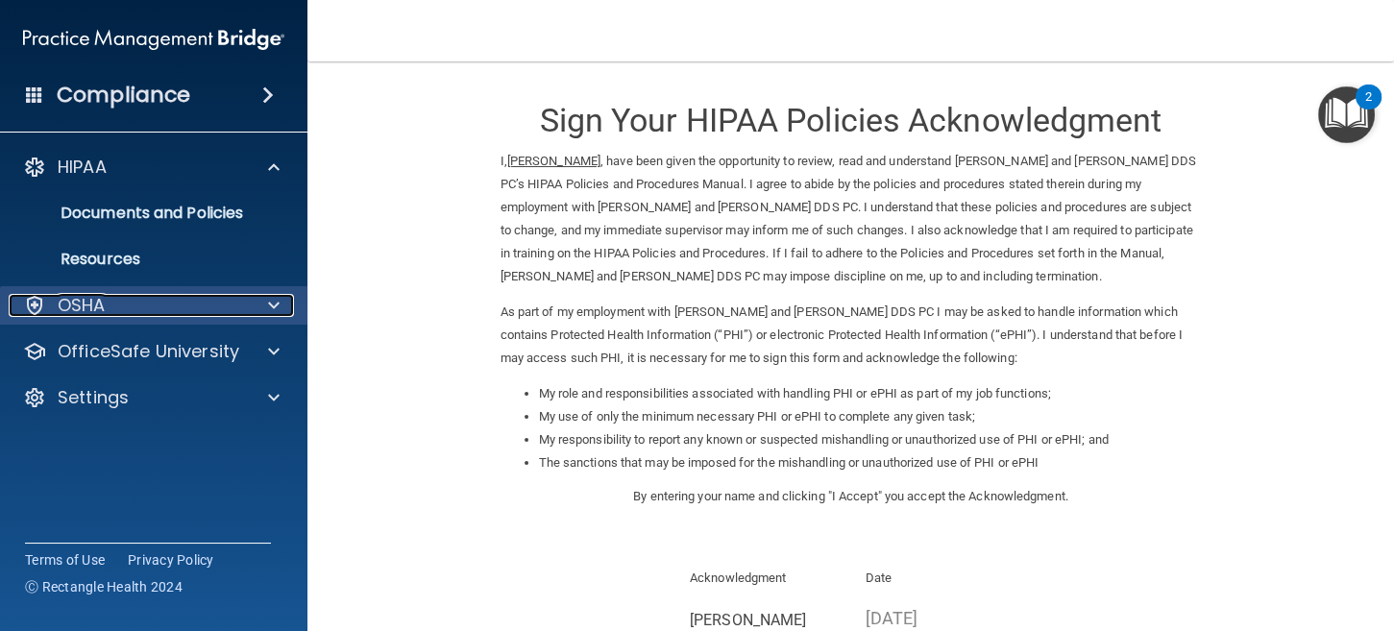
click at [163, 301] on div "OSHA" at bounding box center [128, 305] width 238 height 23
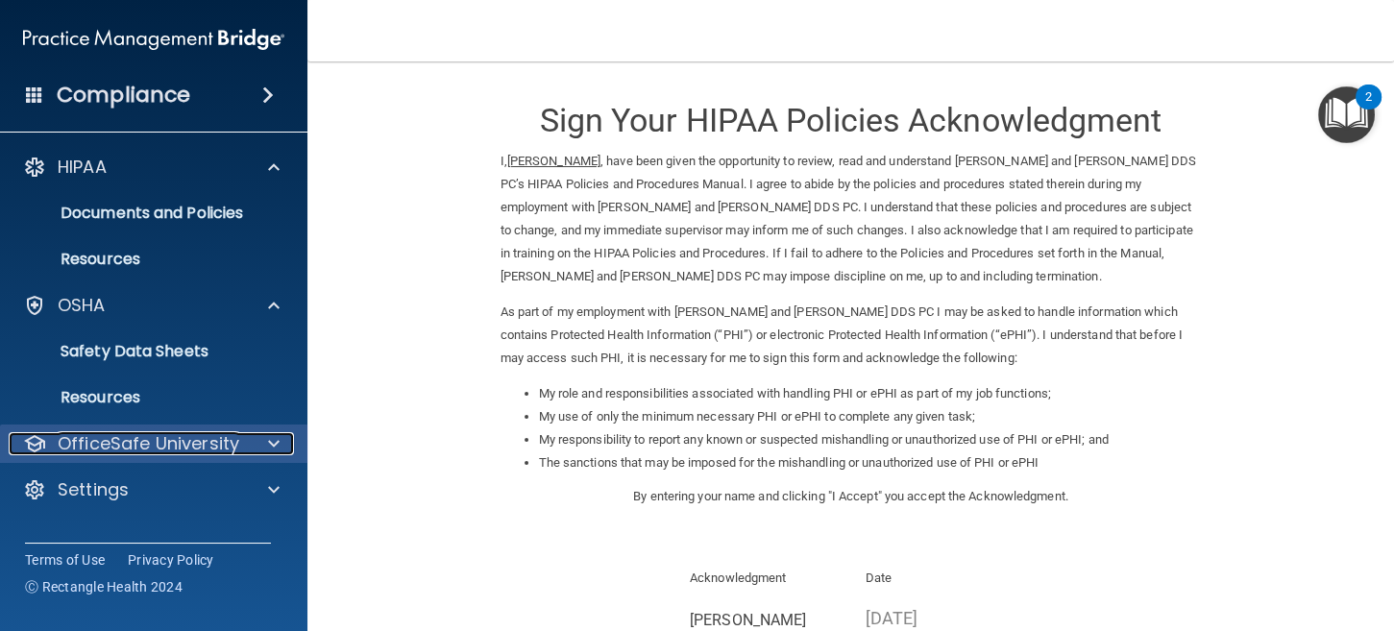
click at [167, 443] on p "OfficeSafe University" at bounding box center [149, 443] width 182 height 23
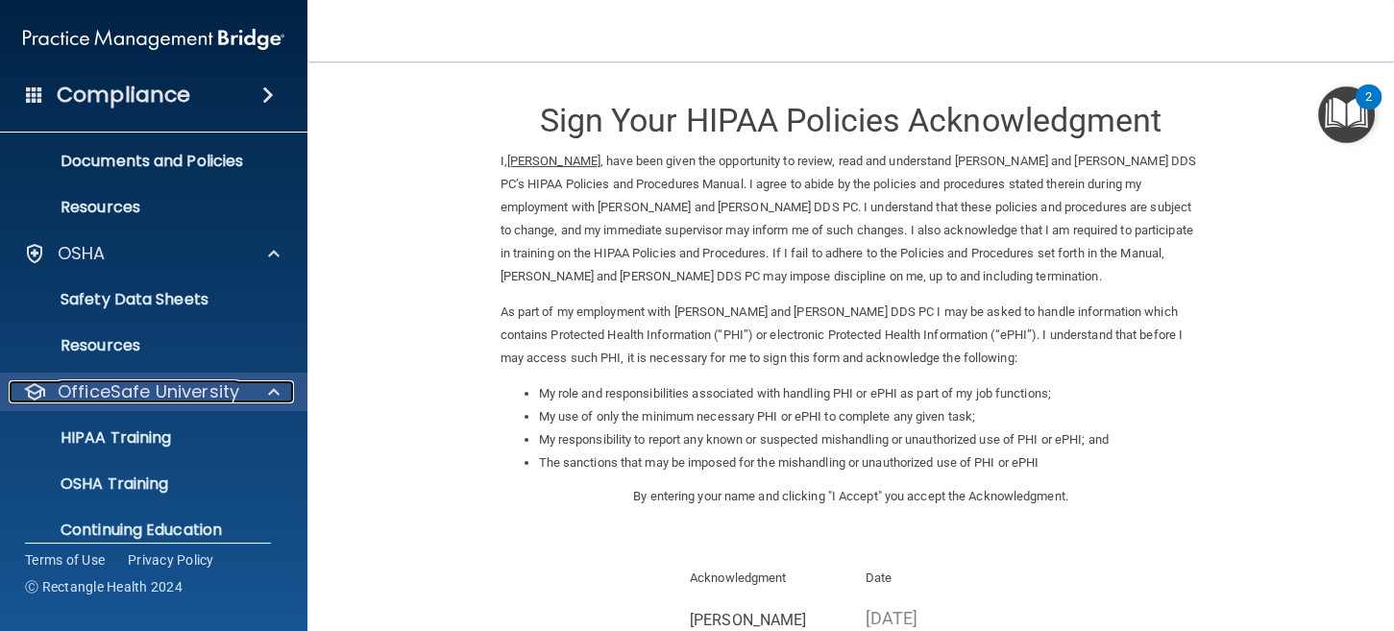
scroll to position [95, 0]
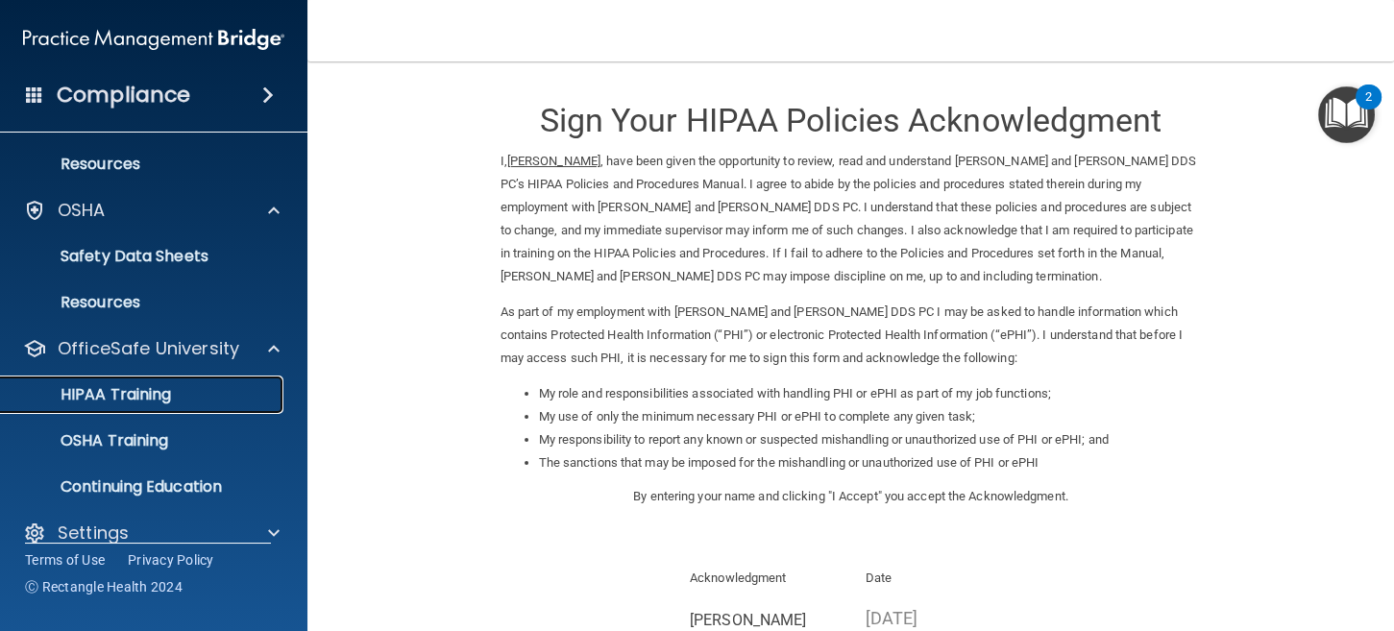
click at [155, 391] on p "HIPAA Training" at bounding box center [91, 394] width 159 height 19
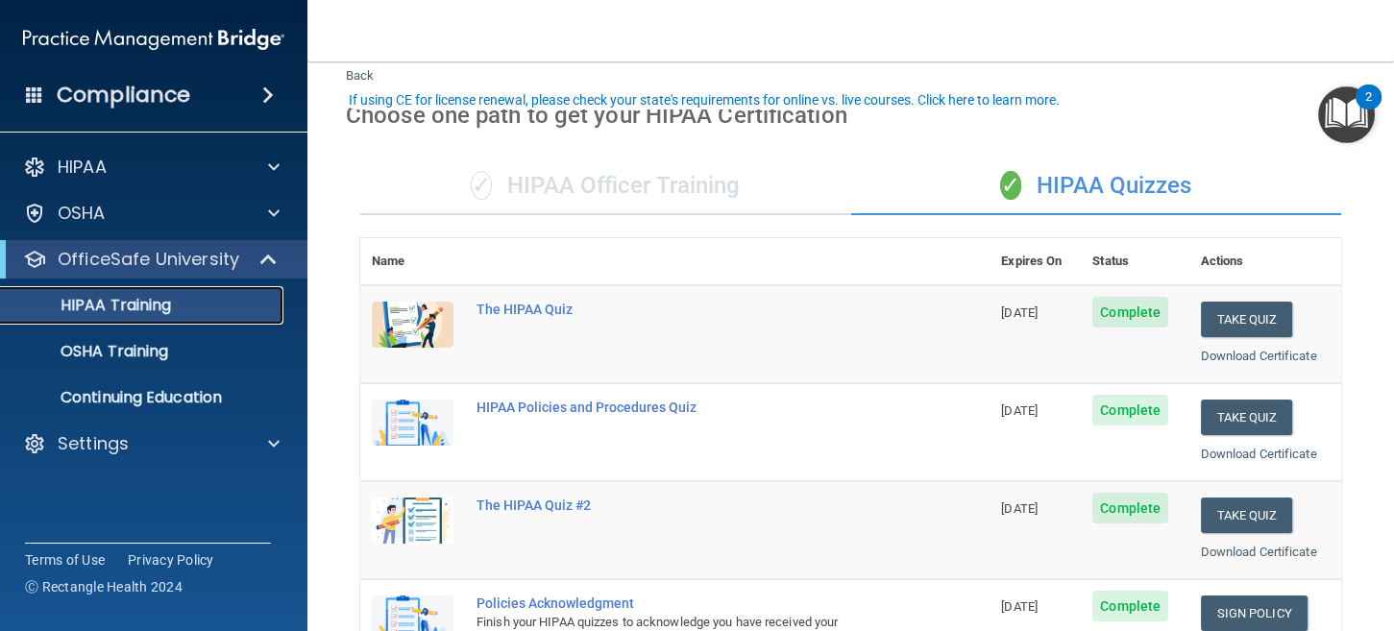
scroll to position [95, 0]
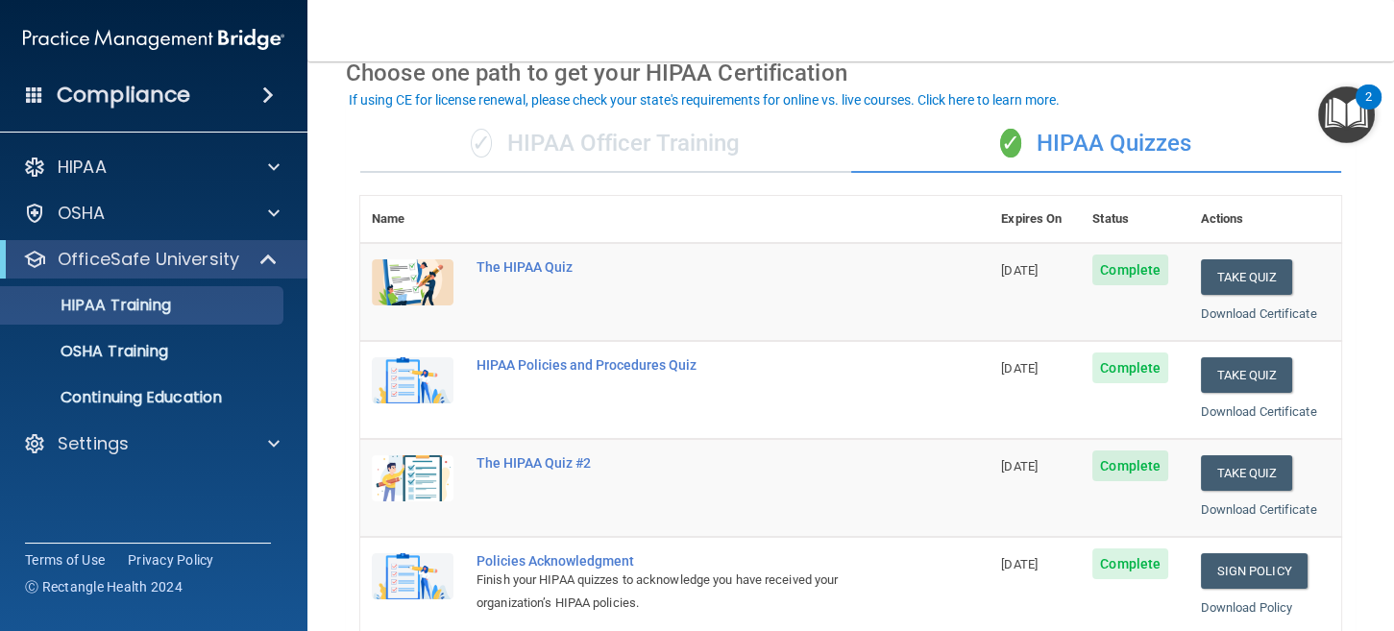
click at [665, 159] on div "✓ HIPAA Officer Training" at bounding box center [605, 144] width 491 height 58
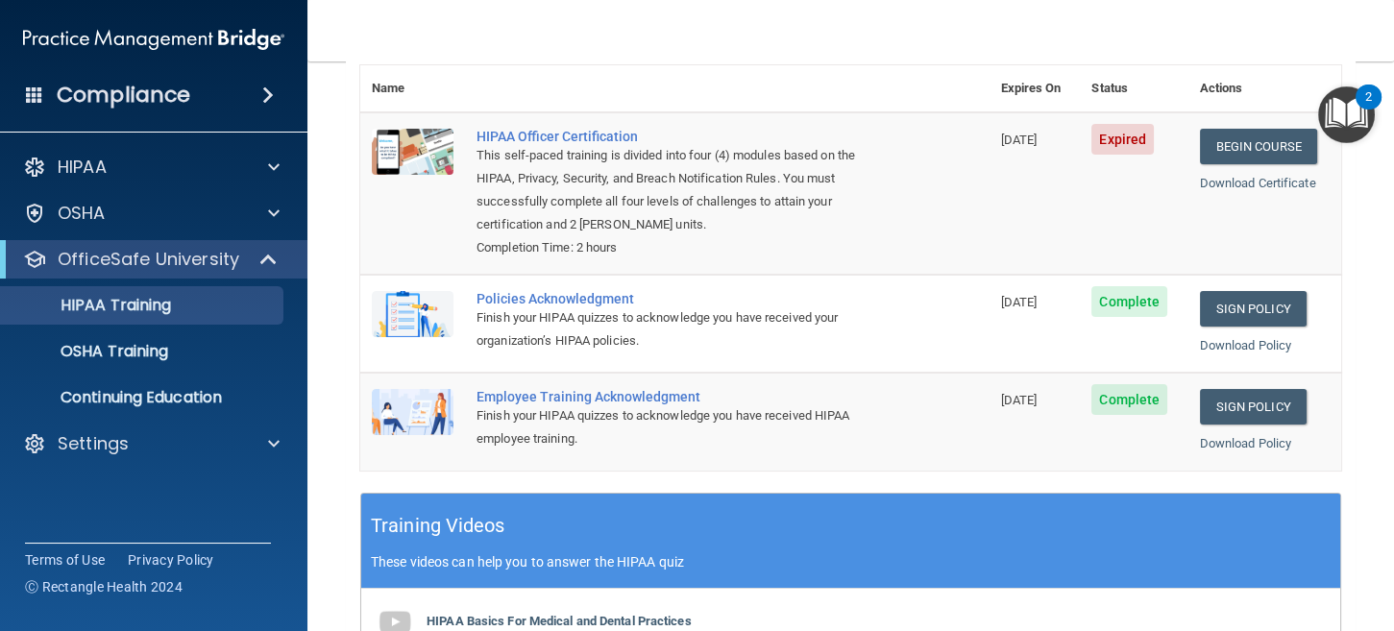
scroll to position [192, 0]
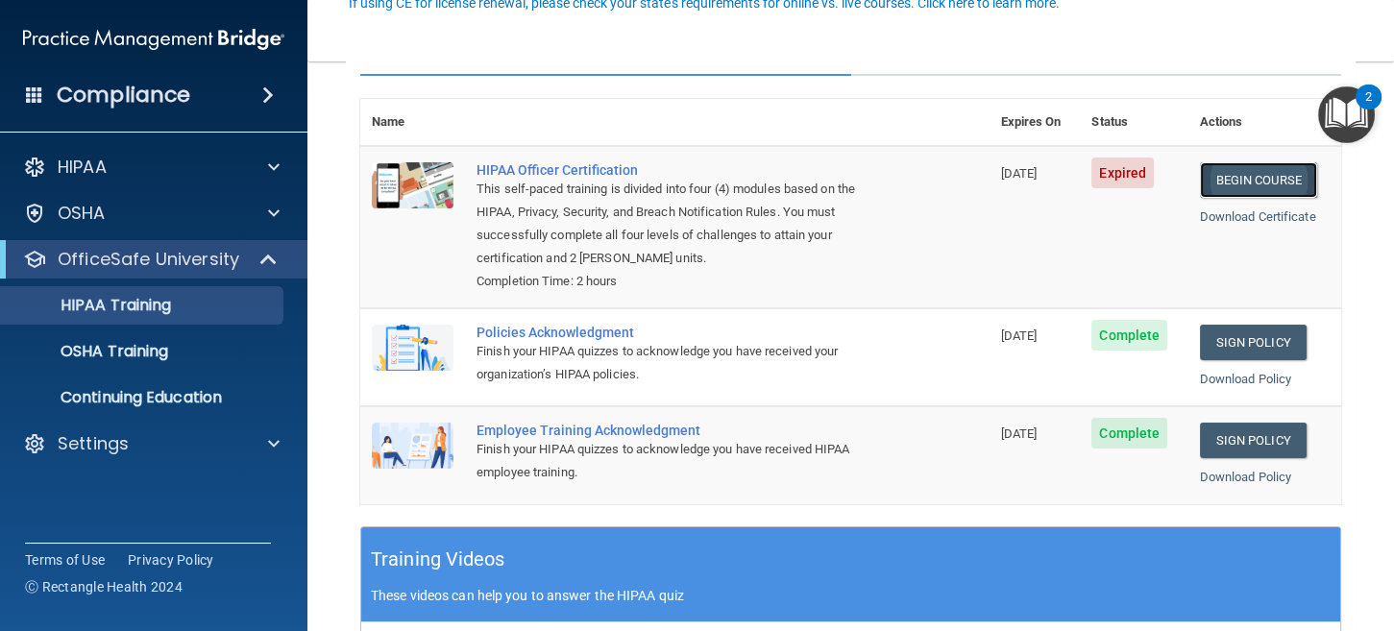
click at [1230, 185] on link "Begin Course" at bounding box center [1258, 180] width 117 height 36
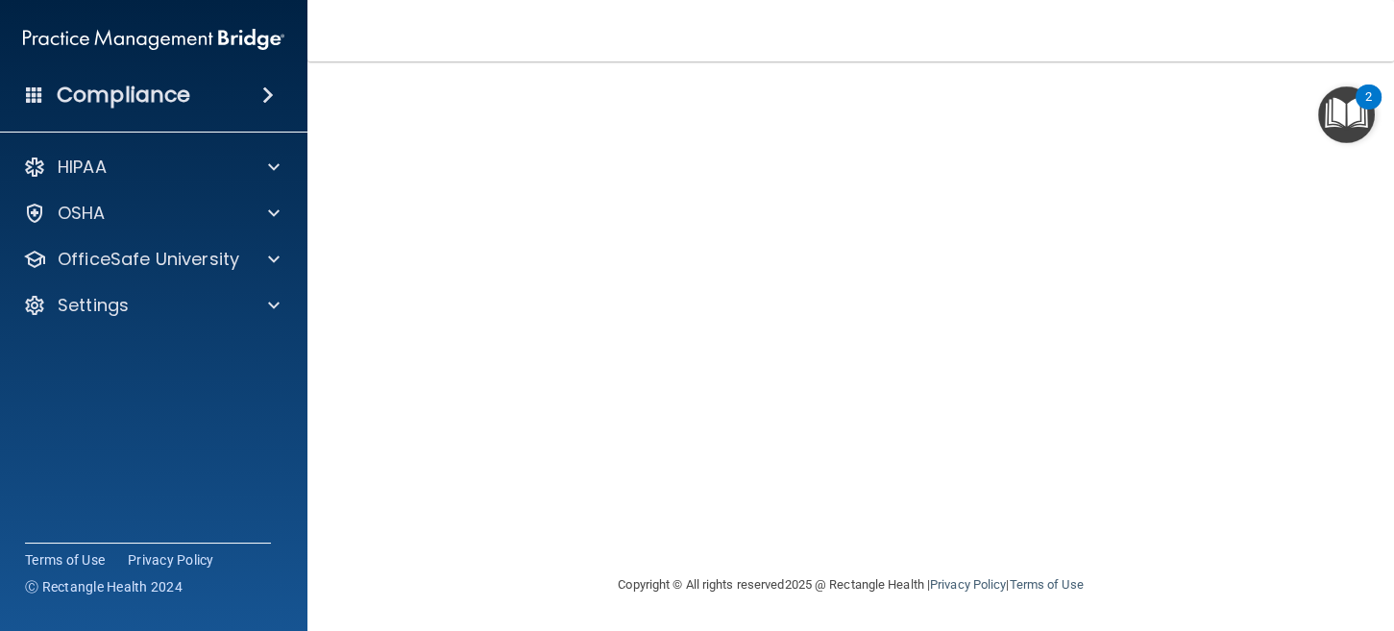
scroll to position [64, 0]
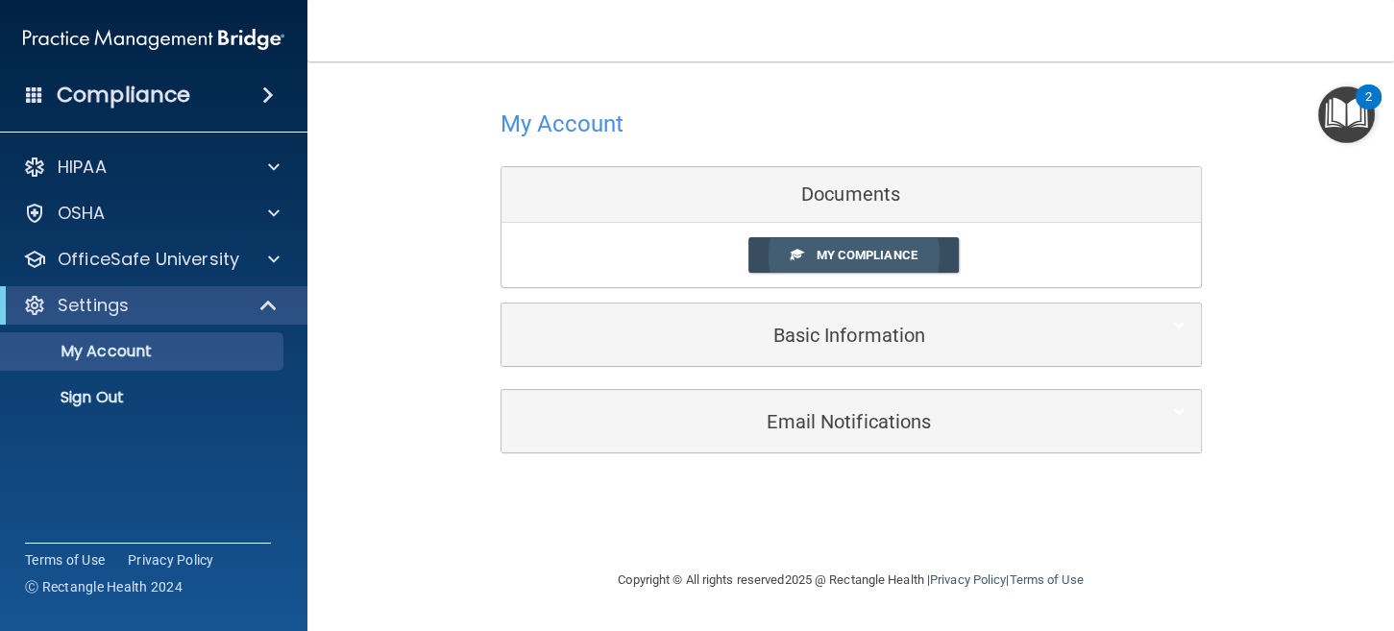
click at [888, 261] on span "My Compliance" at bounding box center [866, 255] width 101 height 14
